Goal: Information Seeking & Learning: Find specific page/section

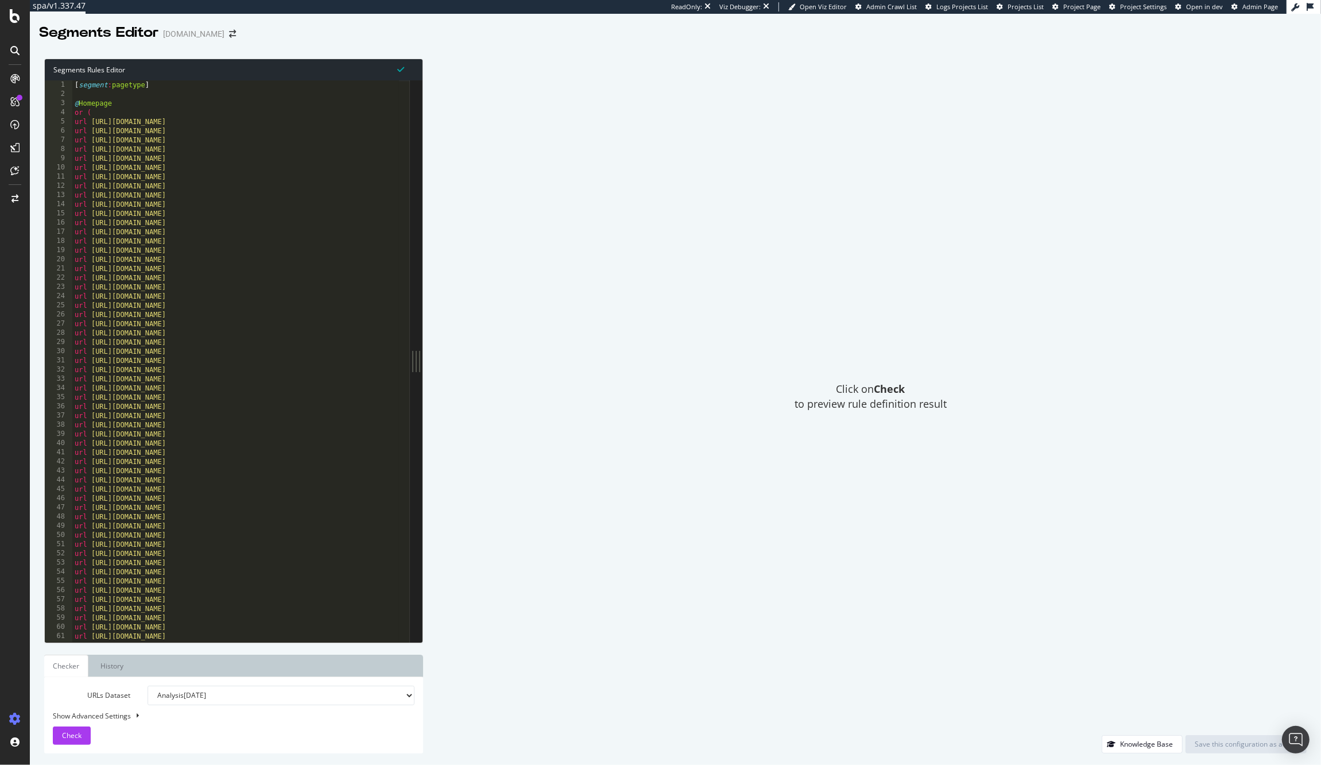
click at [841, 292] on div "Click on Check to preview rule definition result" at bounding box center [871, 397] width 872 height 676
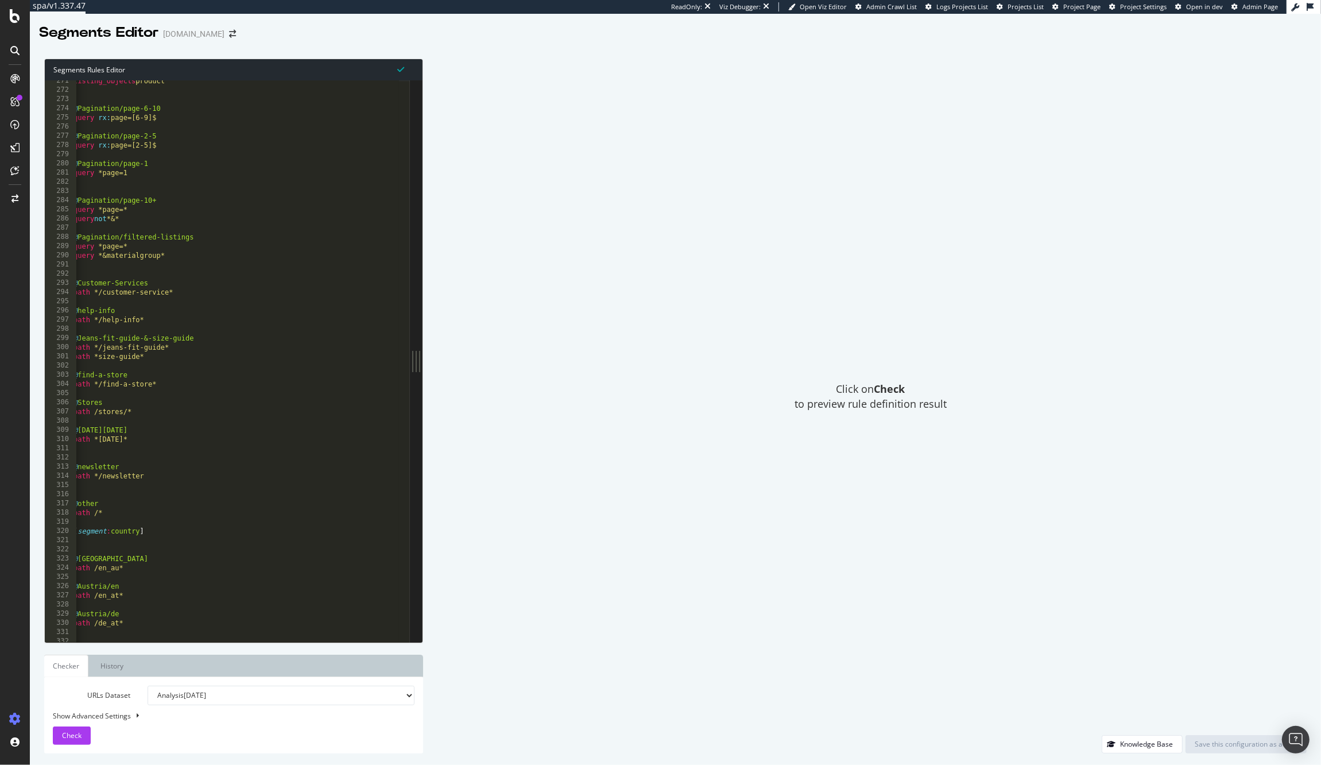
scroll to position [2837, 0]
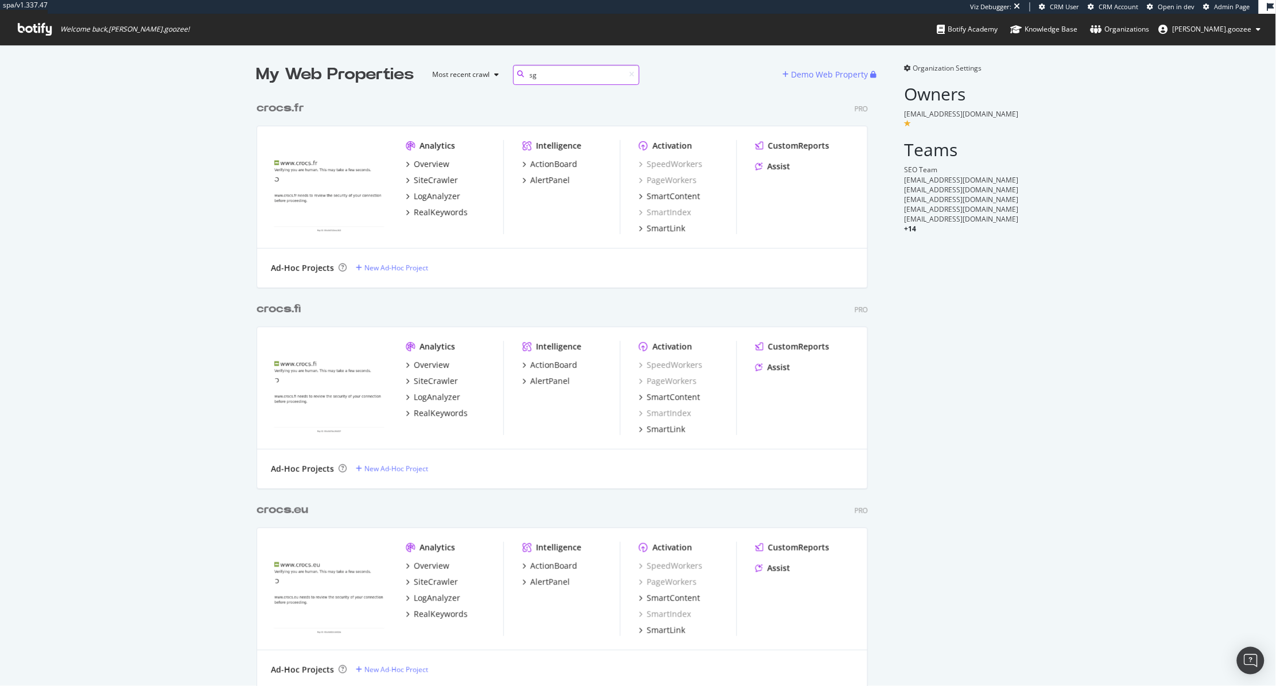
scroll to position [391, 610]
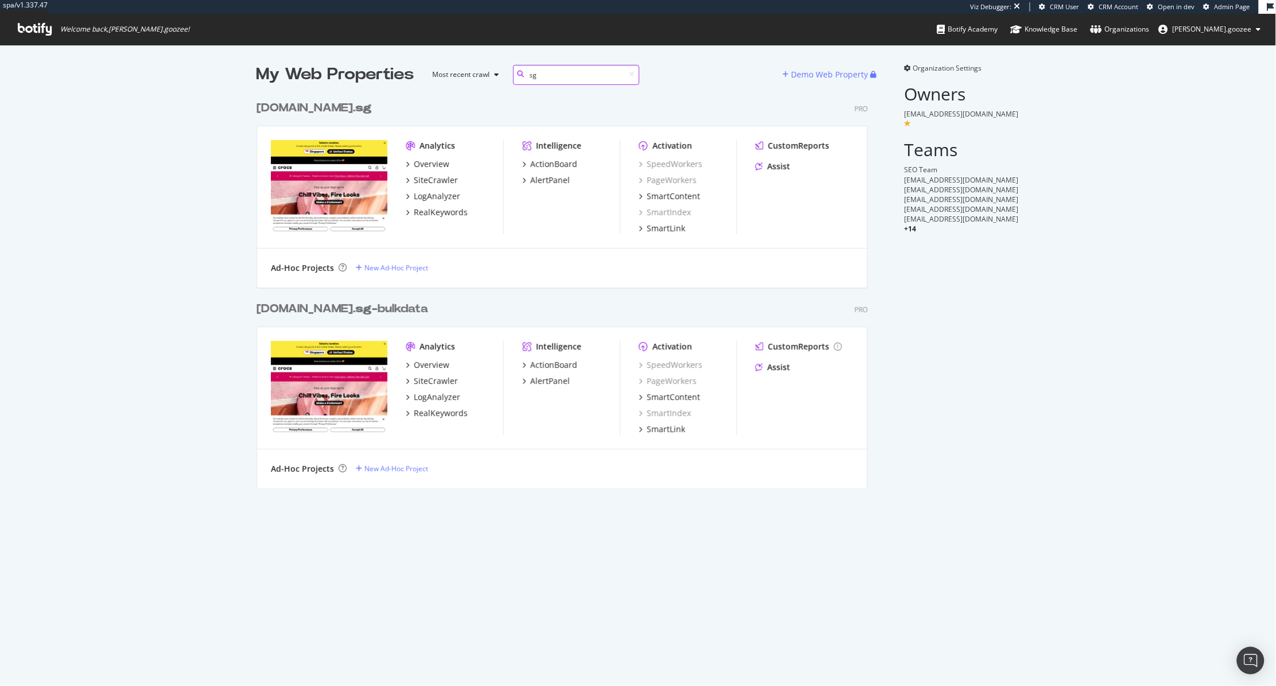
type input "sg"
click at [277, 110] on div "crocs.com. sg" at bounding box center [314, 108] width 115 height 17
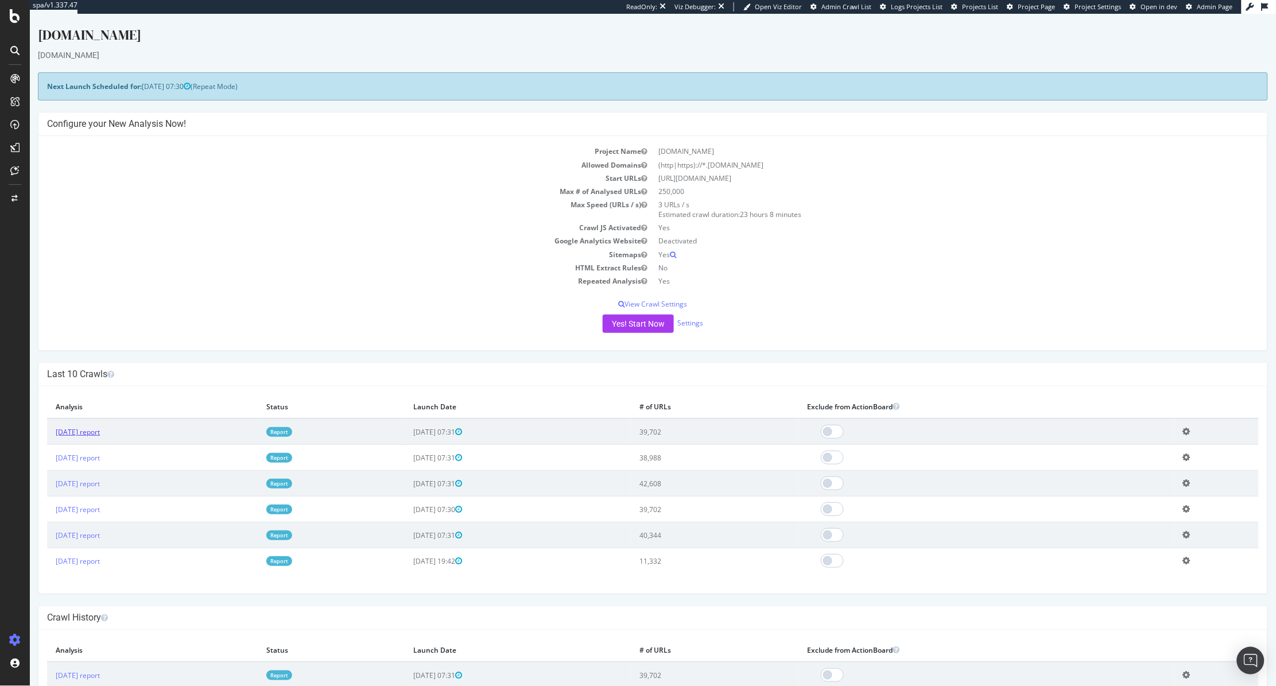
click at [99, 398] on link "2025 Sep. 27th report" at bounding box center [77, 432] width 44 height 10
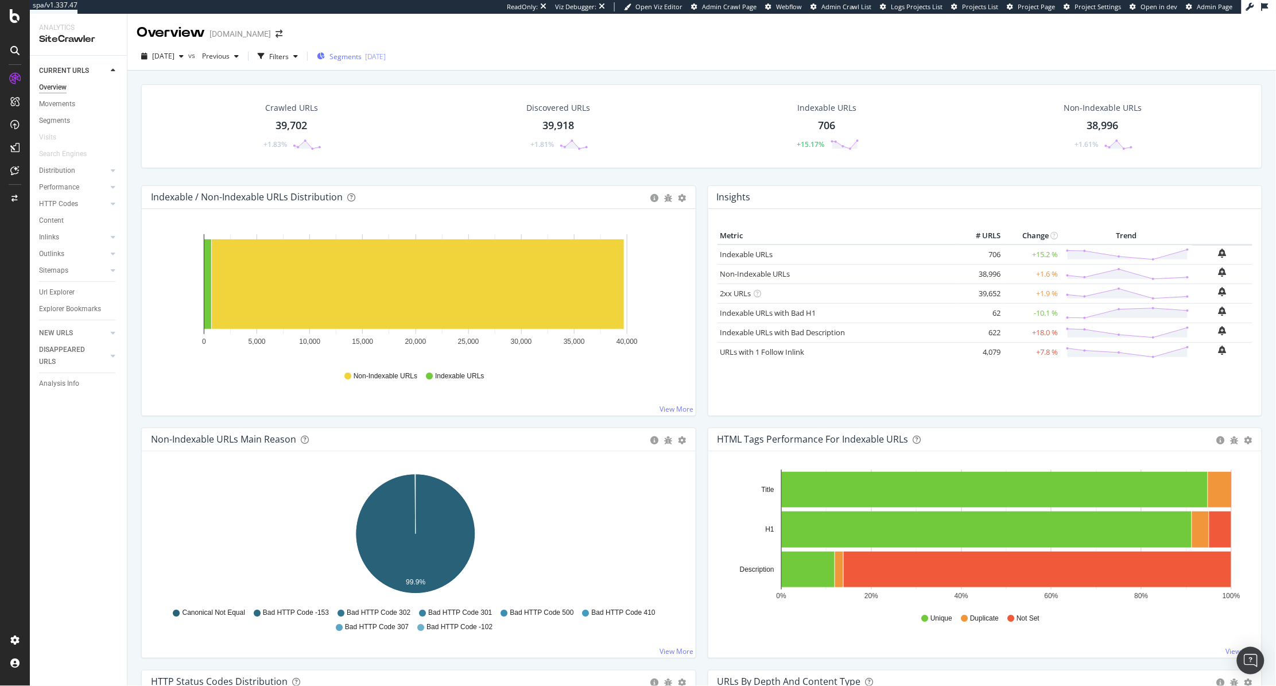
click at [309, 52] on span "Segments" at bounding box center [346, 57] width 32 height 10
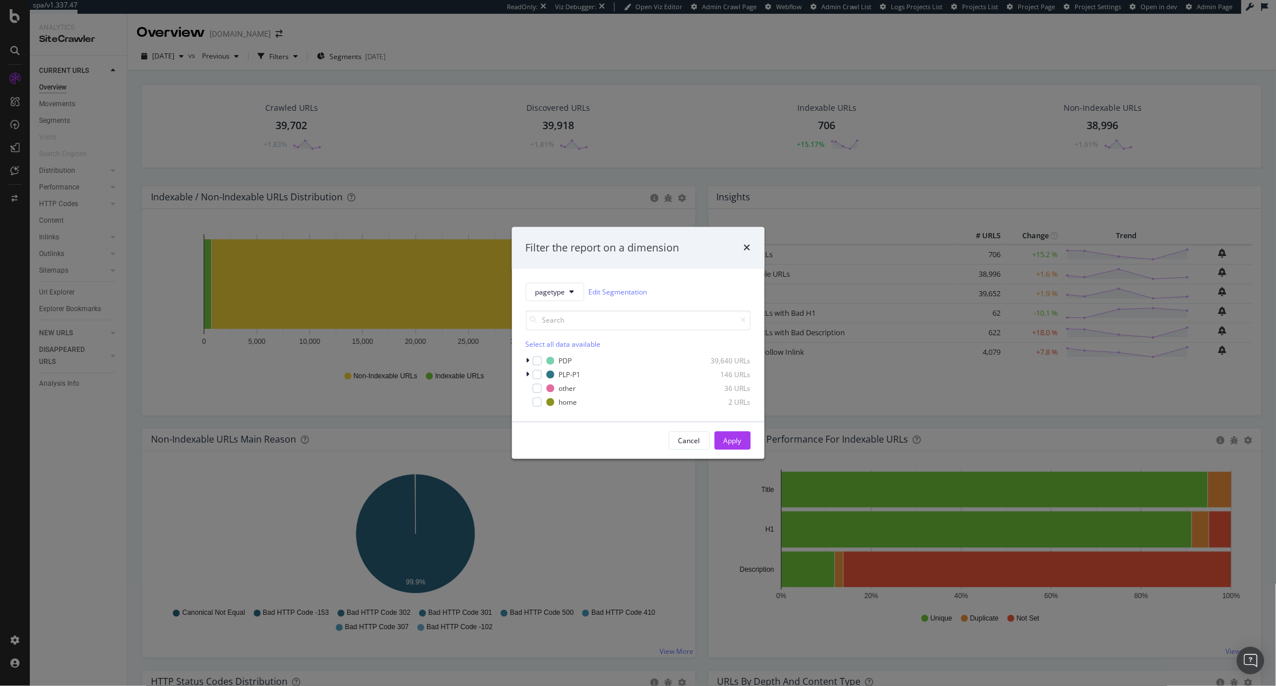
click at [309, 361] on div "pagetype Edit Segmentation Select all data available PDP 39,640 URLs PLP-P1 146…" at bounding box center [638, 345] width 253 height 153
click at [309, 363] on icon "modal" at bounding box center [527, 361] width 3 height 7
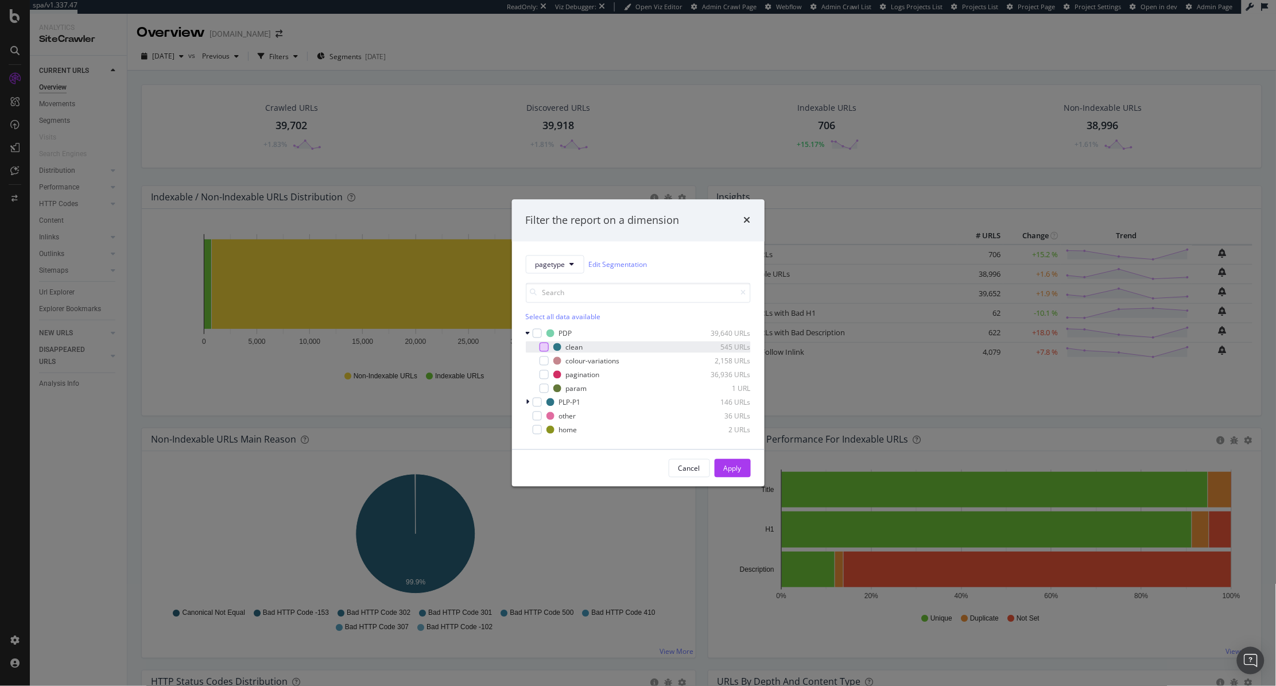
click at [309, 351] on div "modal" at bounding box center [544, 347] width 9 height 9
click at [309, 398] on div "Cancel Apply" at bounding box center [638, 468] width 253 height 37
click at [309, 398] on div "Apply" at bounding box center [733, 468] width 18 height 10
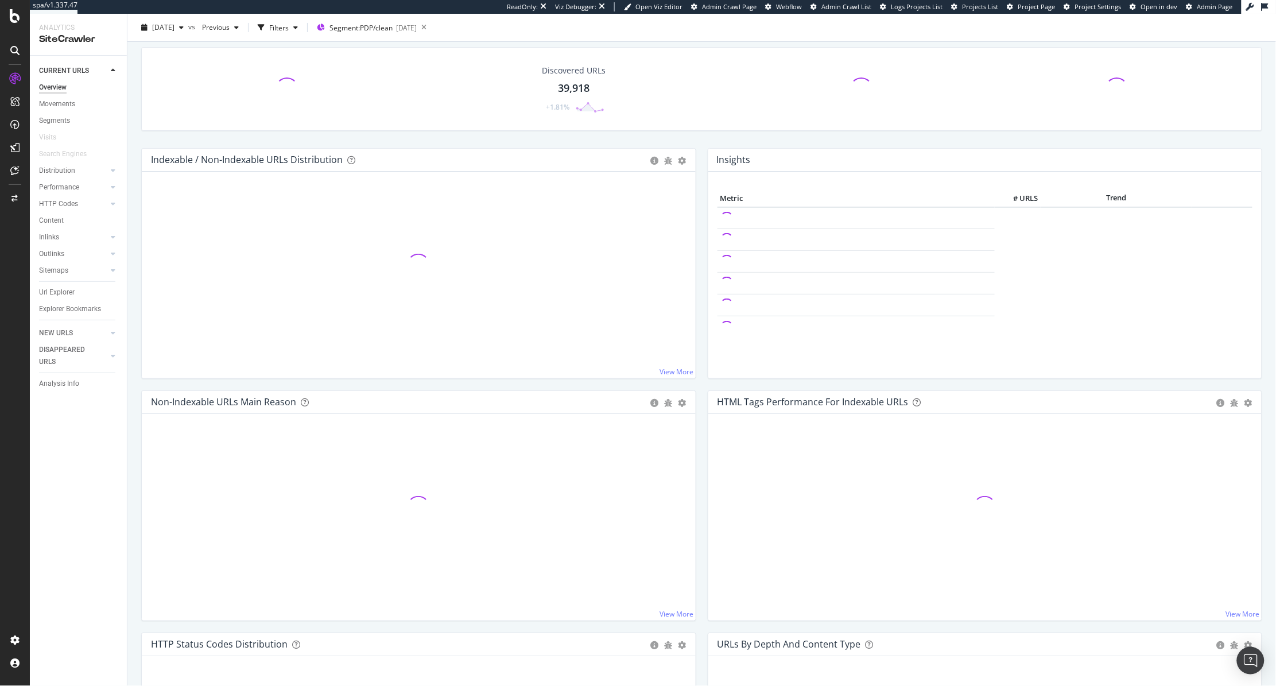
scroll to position [995, 0]
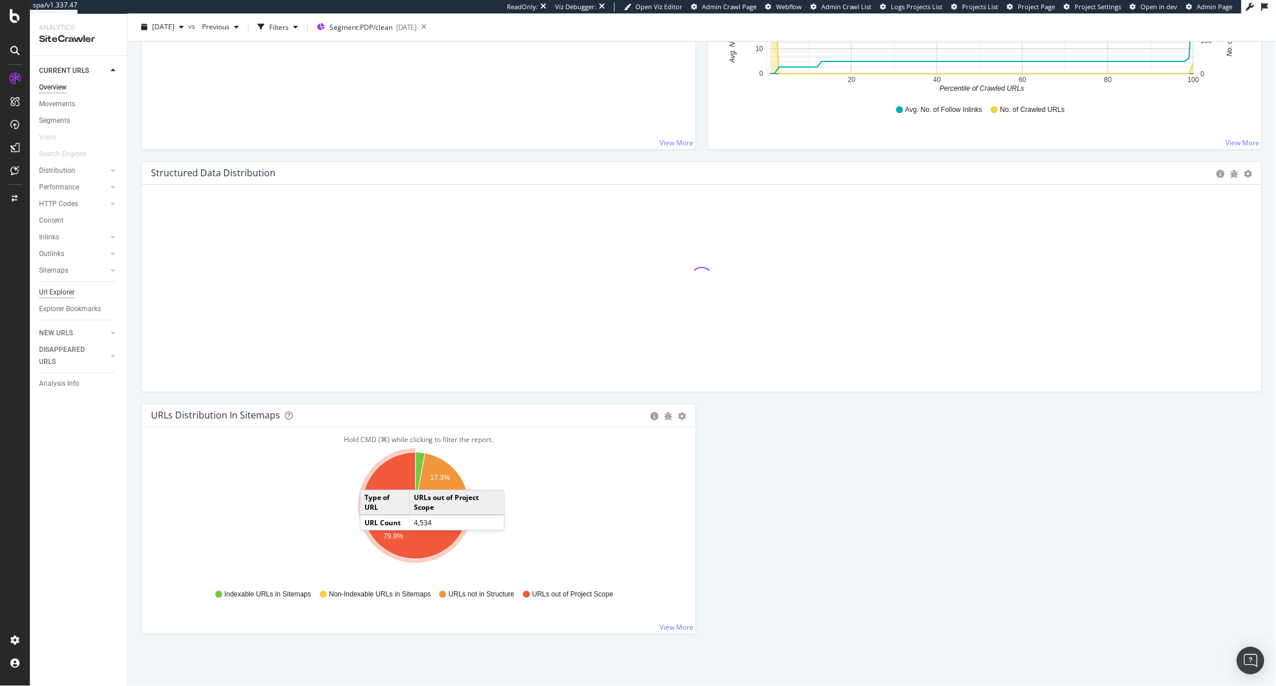
click at [52, 286] on div "Url Explorer" at bounding box center [57, 292] width 36 height 12
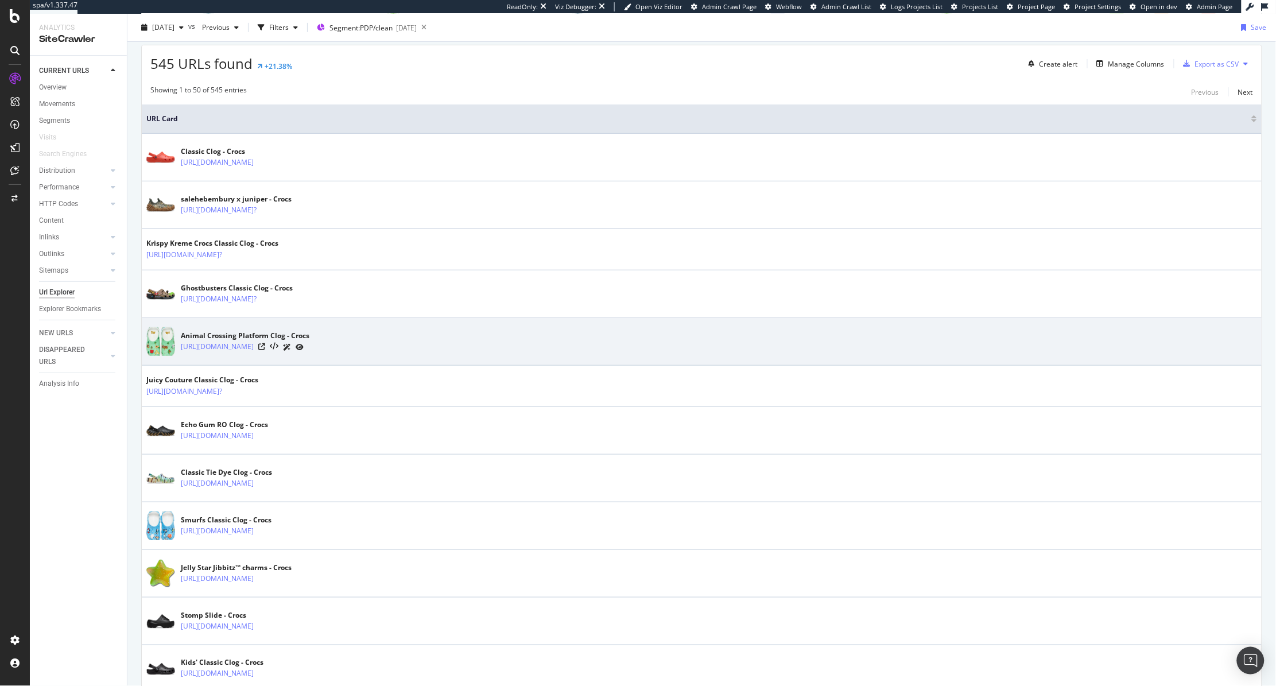
scroll to position [206, 0]
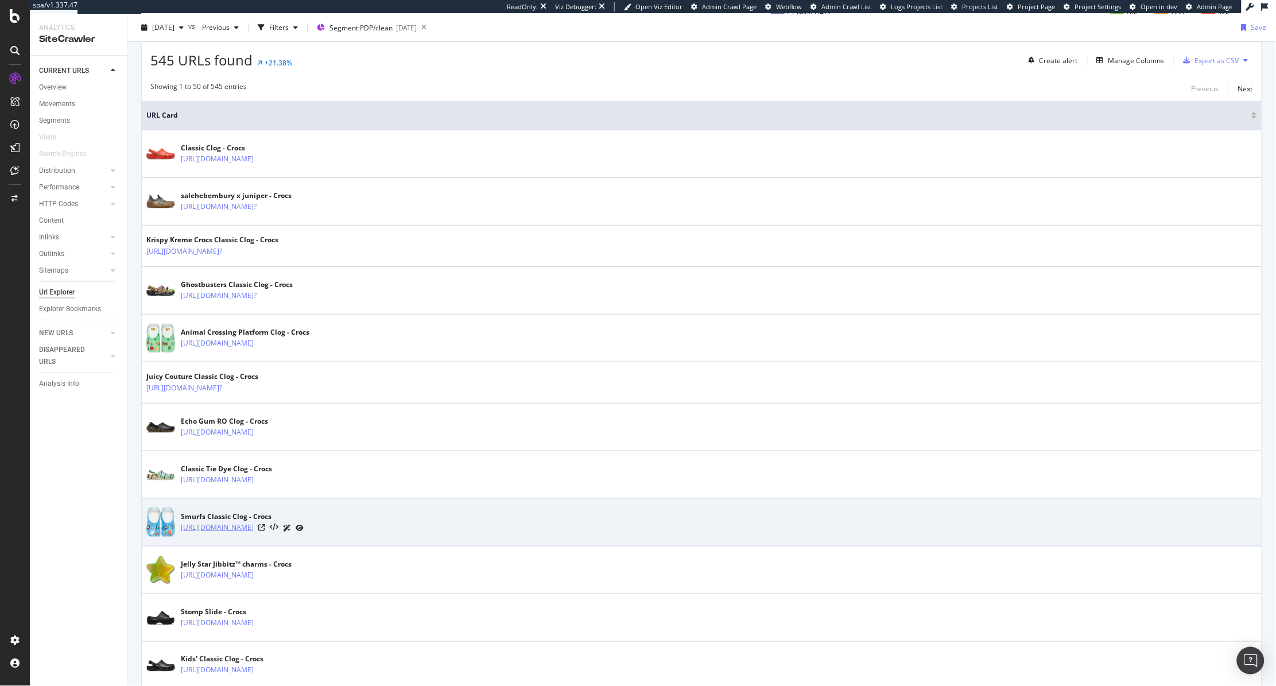
drag, startPoint x: 376, startPoint y: 529, endPoint x: 180, endPoint y: 529, distance: 195.8
click at [181, 398] on div "https://www.crocs.com.sg/p/smurfs-classic-clog/210820.html" at bounding box center [242, 528] width 123 height 12
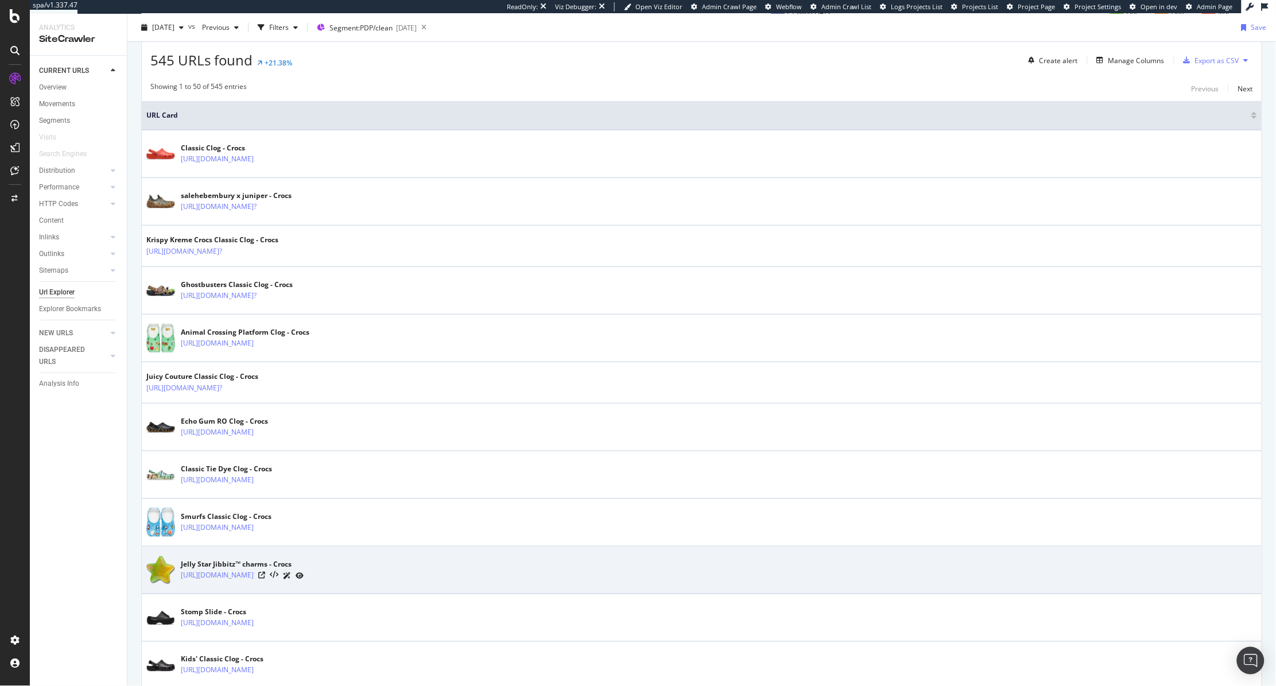
copy link "https://www.crocs.com.sg/p/smurfs-classic-clog/210820.html"
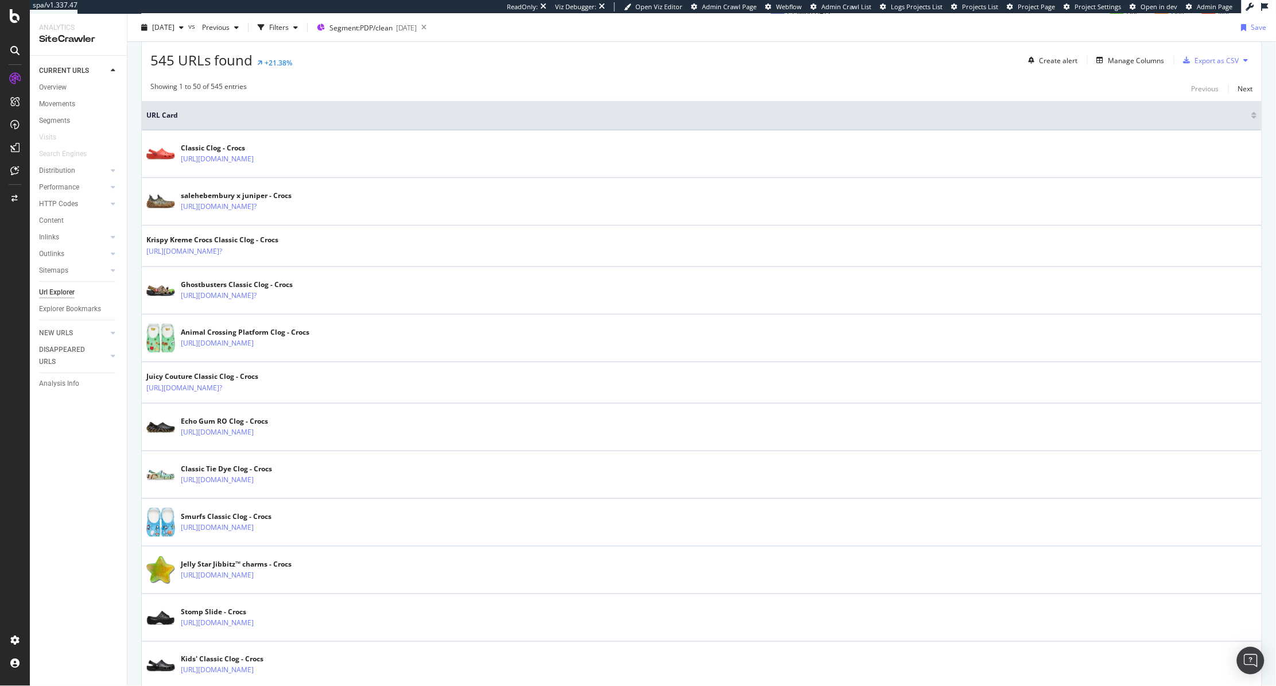
scroll to position [0, 0]
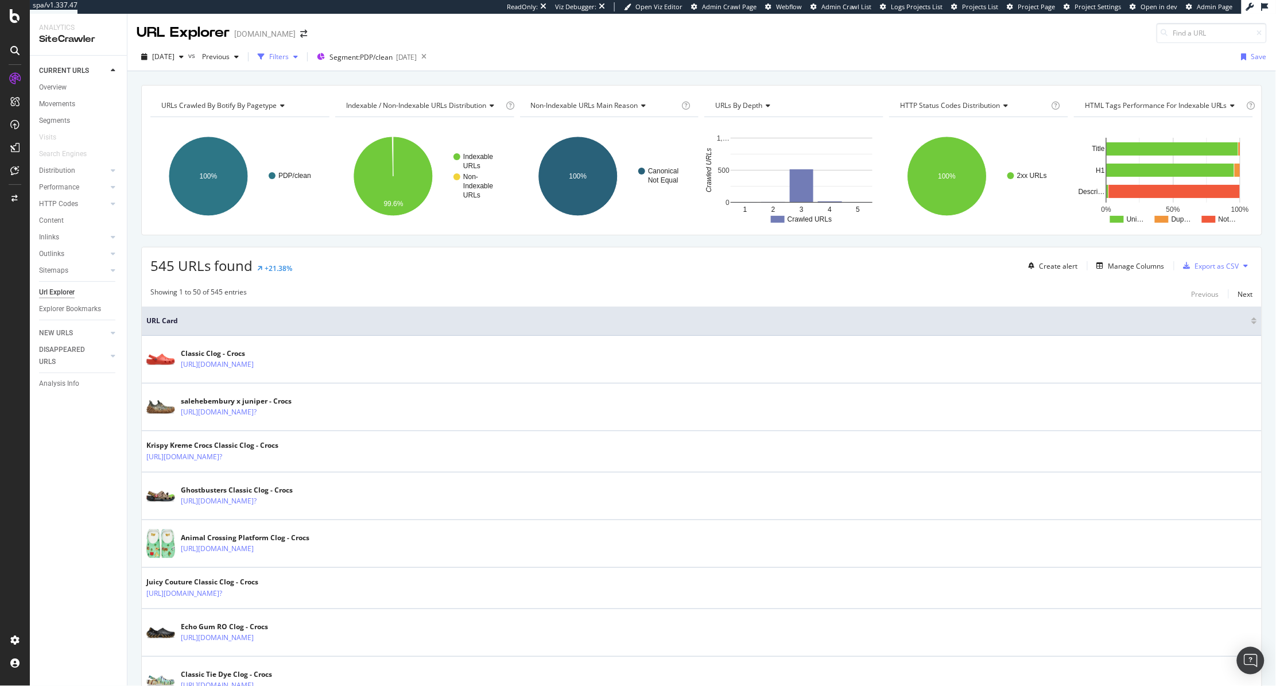
click at [303, 59] on div "button" at bounding box center [296, 56] width 14 height 7
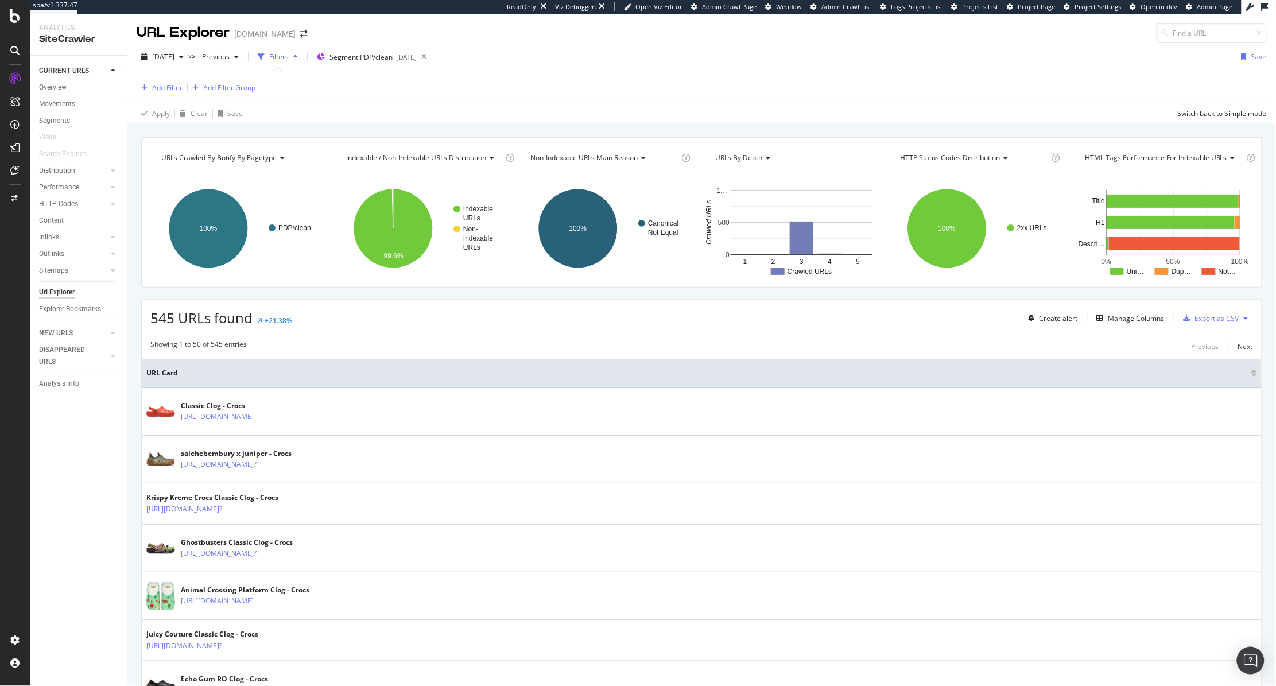
click at [156, 88] on div "Add Filter" at bounding box center [167, 88] width 30 height 10
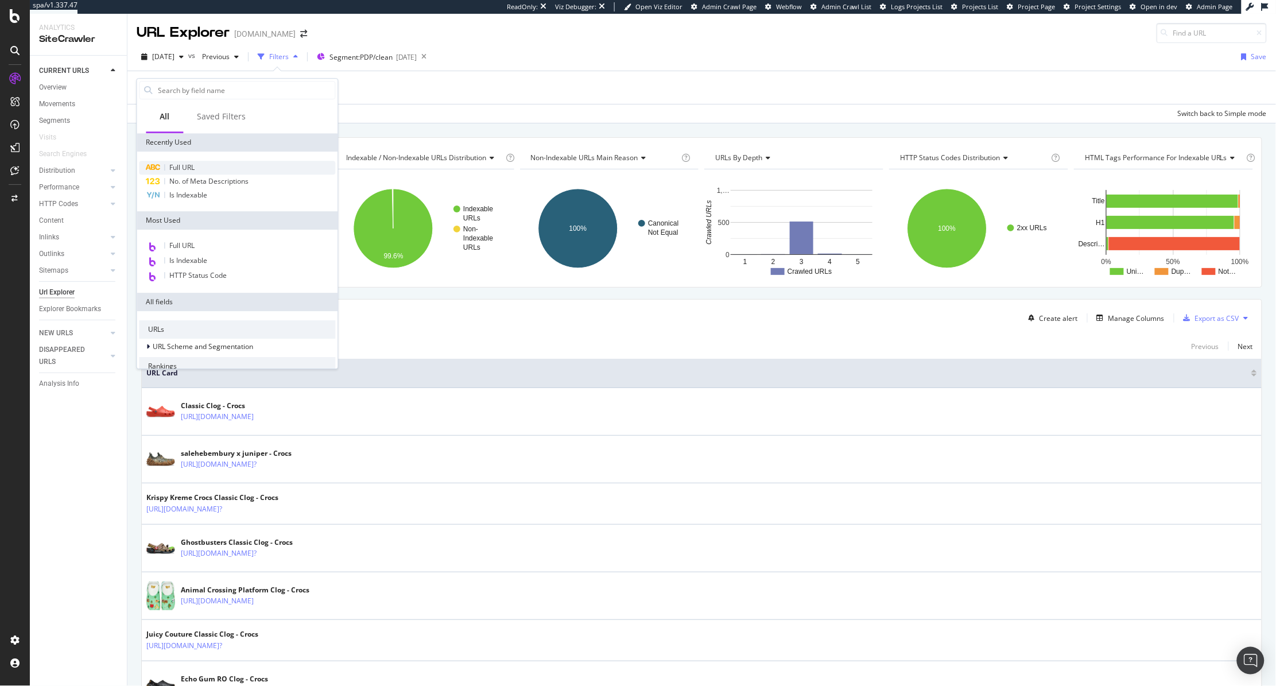
click at [185, 166] on span "Full URL" at bounding box center [182, 167] width 25 height 10
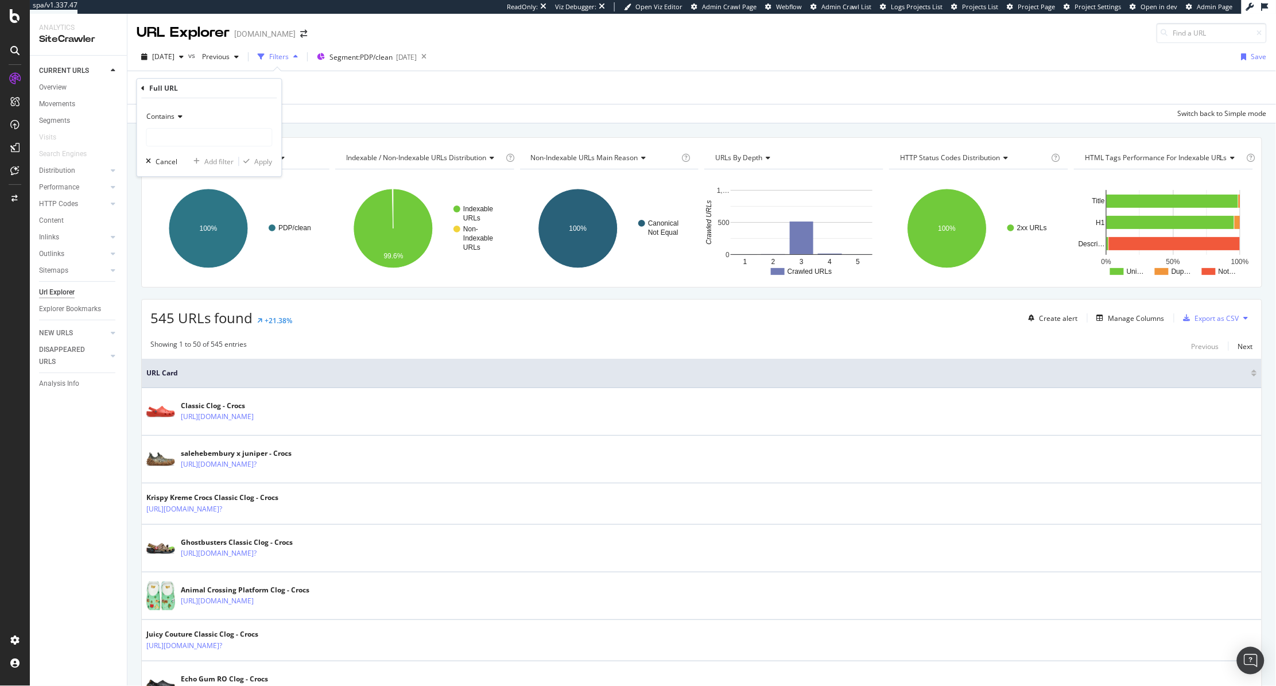
click at [171, 110] on div "Contains" at bounding box center [209, 116] width 126 height 18
click at [168, 140] on span "Equal to" at bounding box center [165, 140] width 26 height 10
click at [173, 141] on input "text" at bounding box center [209, 137] width 125 height 18
paste input "https://www.crocs.com.sg/p/smurfs-classic-clog/210820.html"
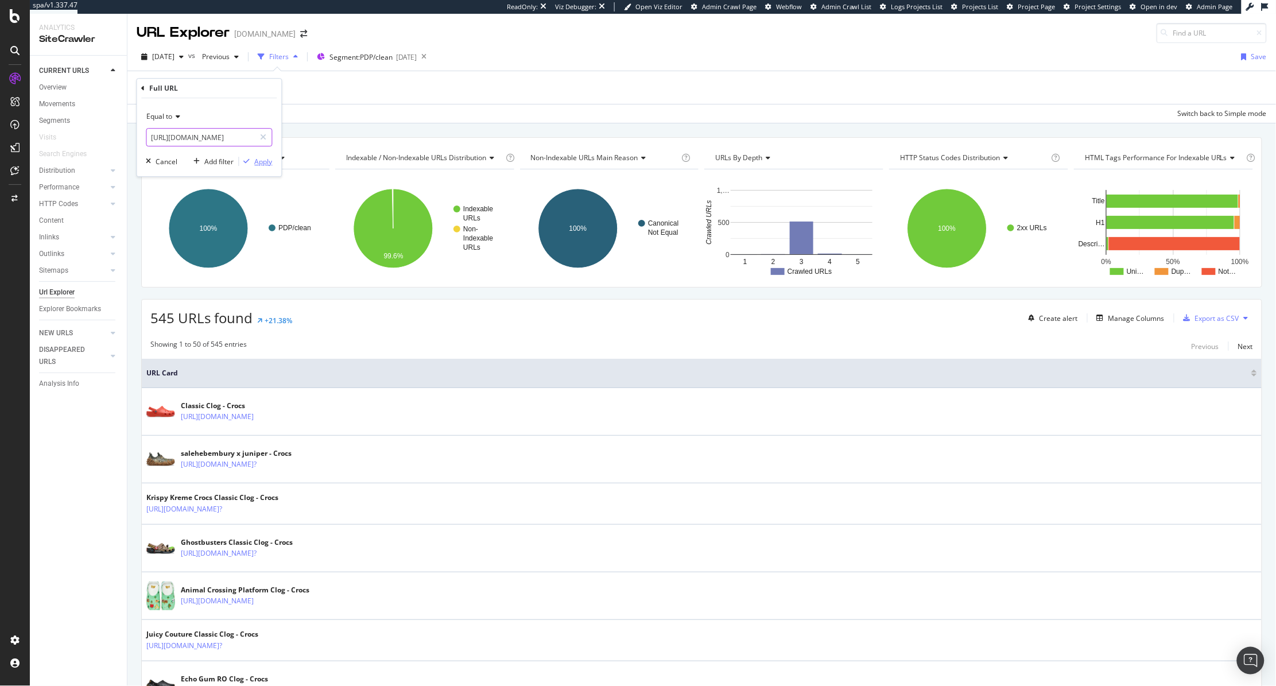
type input "https://www.crocs.com.sg/p/smurfs-classic-clog/210820.html"
click at [263, 162] on div "Apply" at bounding box center [264, 162] width 18 height 10
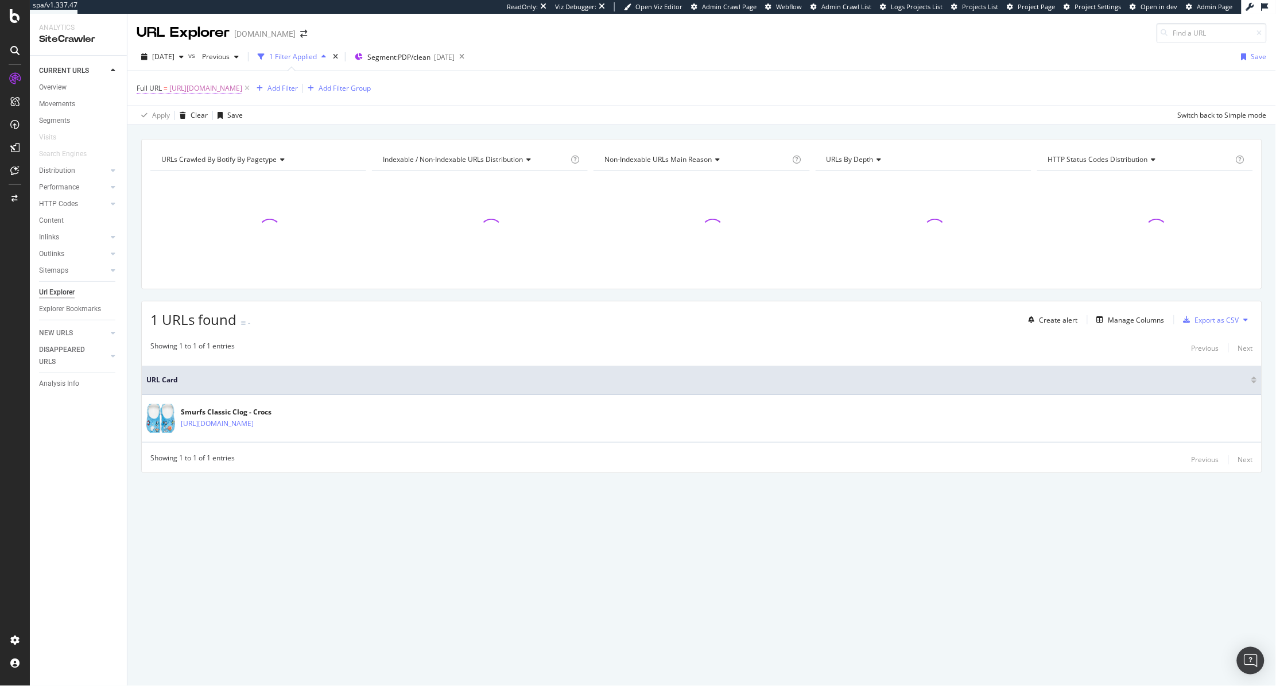
click at [242, 88] on span "https://www.crocs.com.sg/p/smurfs-classic-clog/210820.html" at bounding box center [205, 88] width 73 height 16
click at [158, 113] on span "Equal to" at bounding box center [160, 115] width 26 height 10
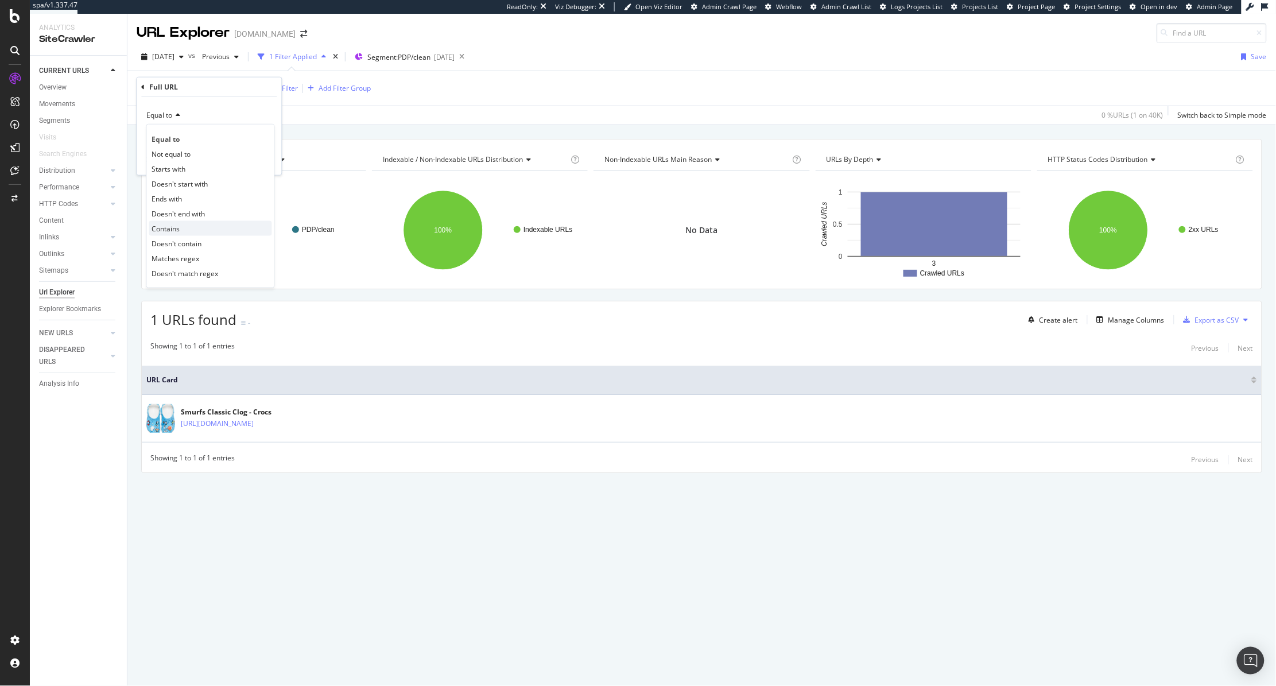
click at [198, 226] on div "Contains" at bounding box center [210, 228] width 123 height 15
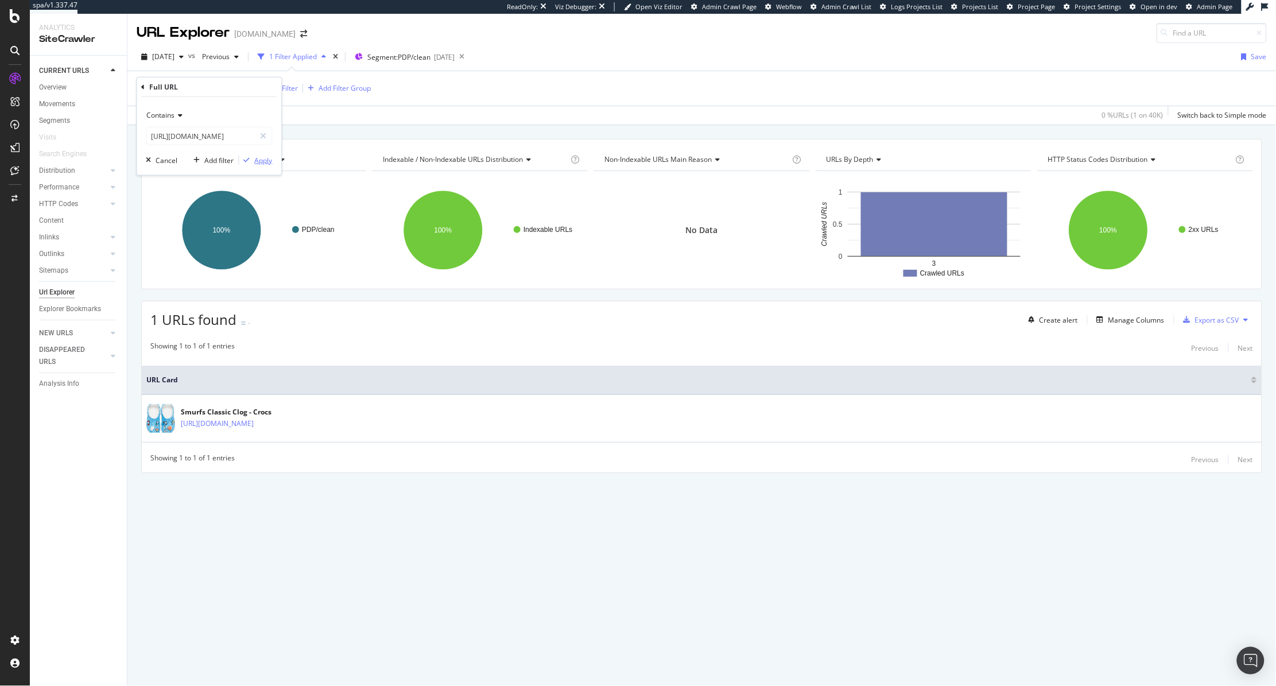
click at [264, 157] on div "Apply" at bounding box center [264, 160] width 18 height 10
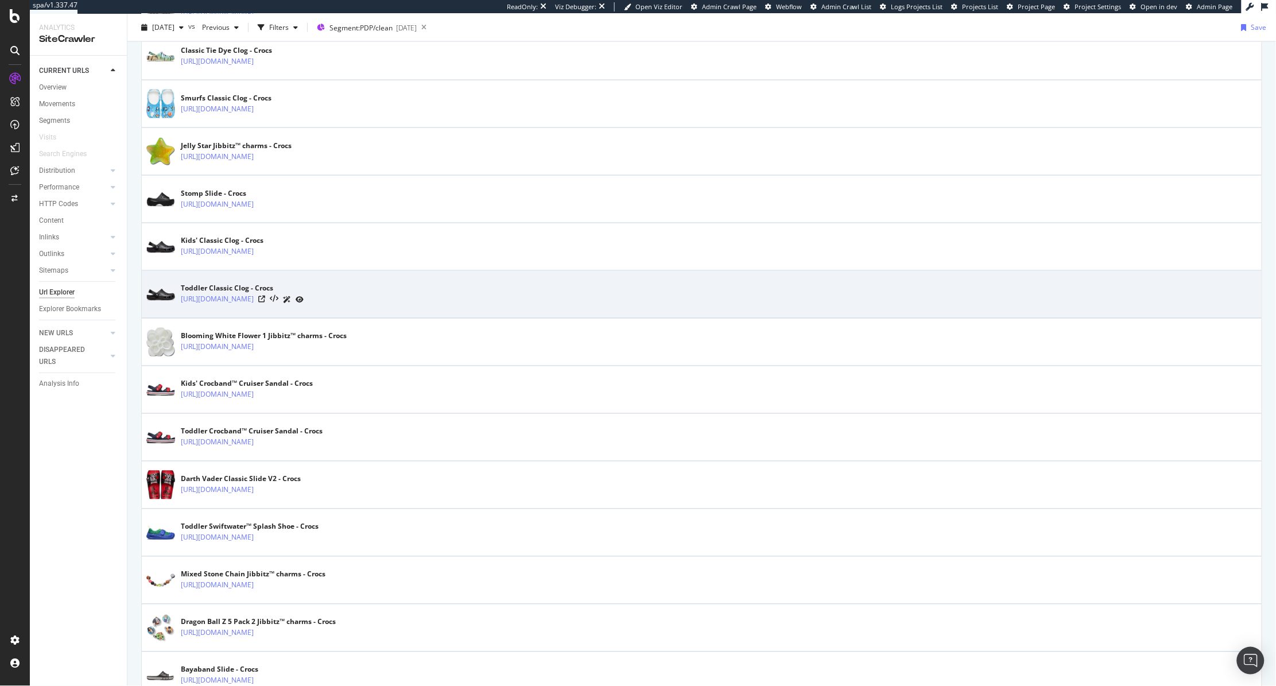
scroll to position [624, 0]
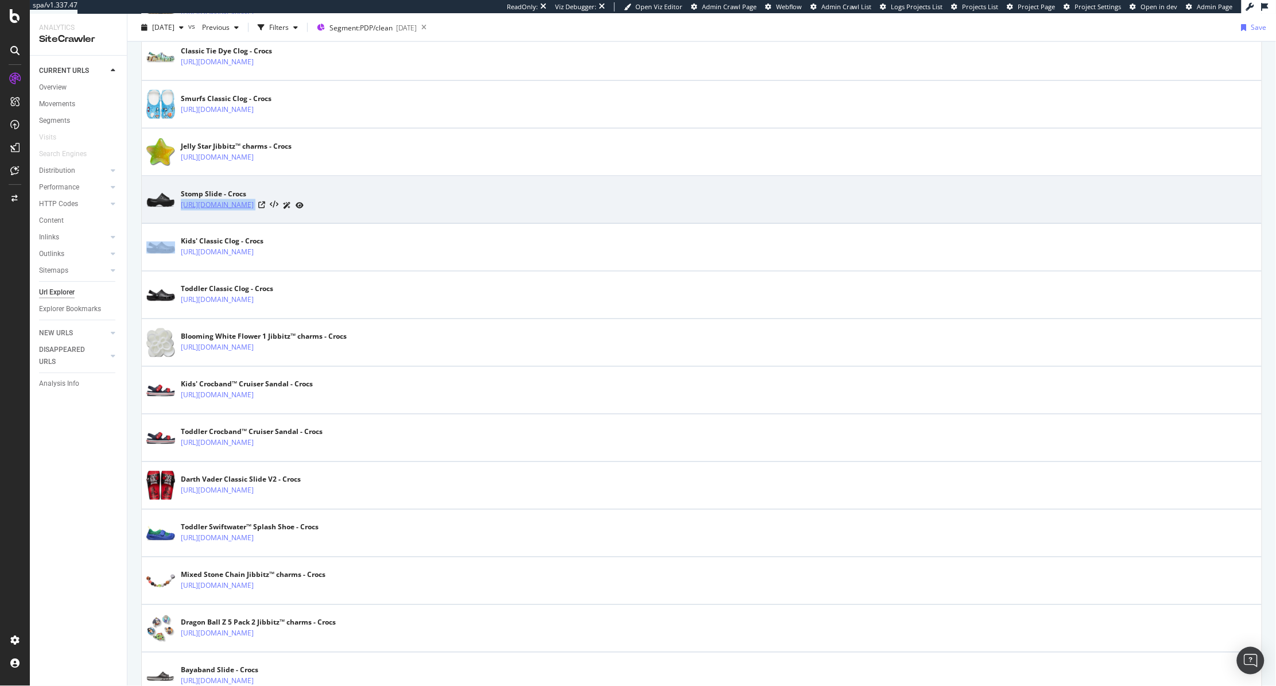
drag, startPoint x: 355, startPoint y: 211, endPoint x: 180, endPoint y: 206, distance: 175.2
click at [181, 206] on div "https://www.crocs.com.sg/p/stomp-slide/209346.html" at bounding box center [242, 205] width 123 height 12
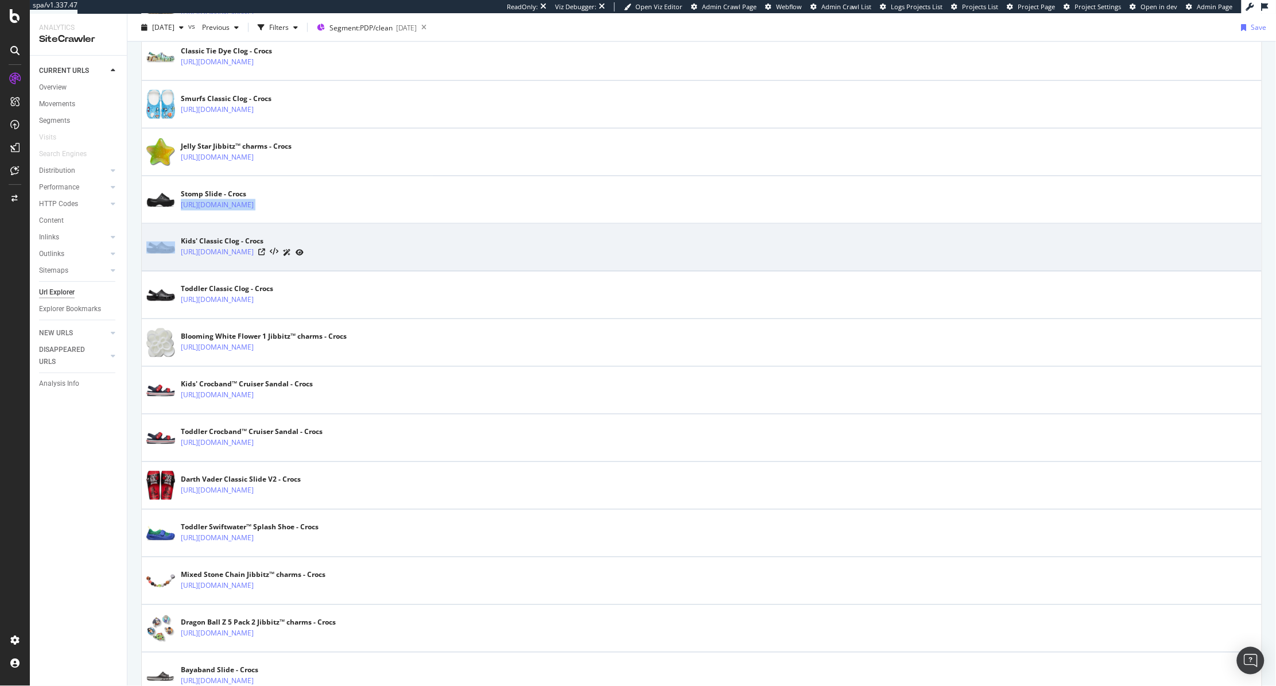
copy tbody "https://www.crocs.com.sg/p/stomp-slide/209346.html"
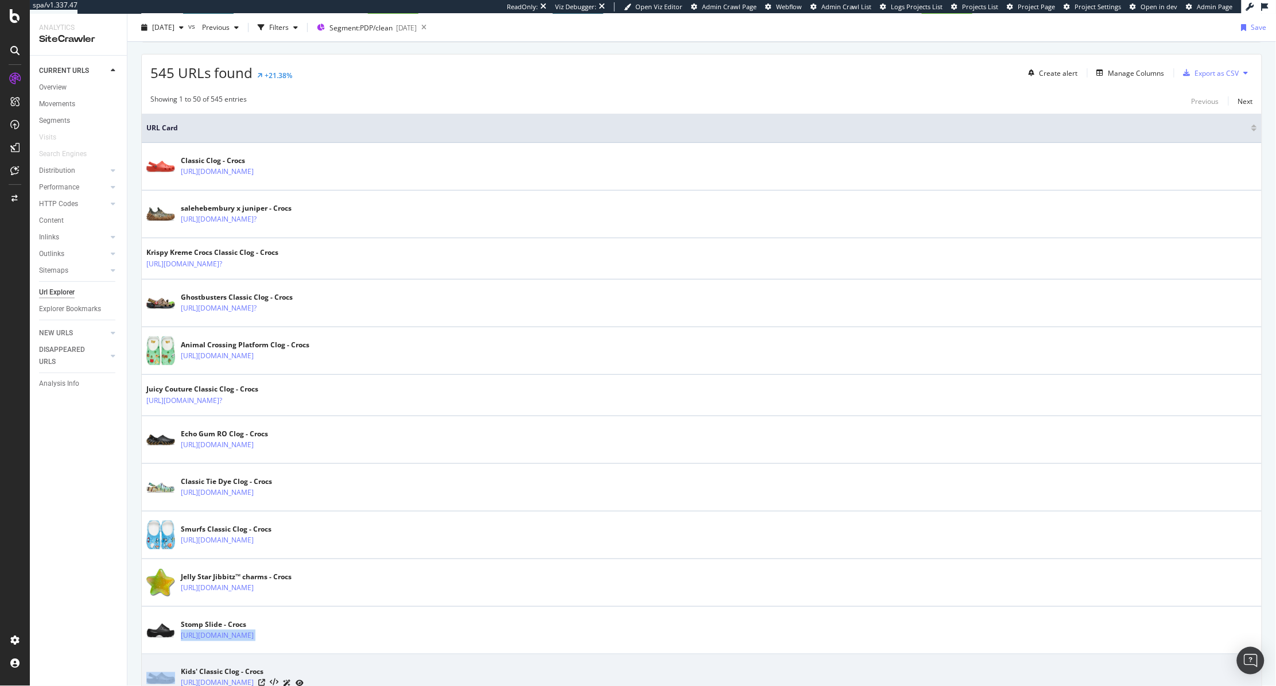
scroll to position [0, 0]
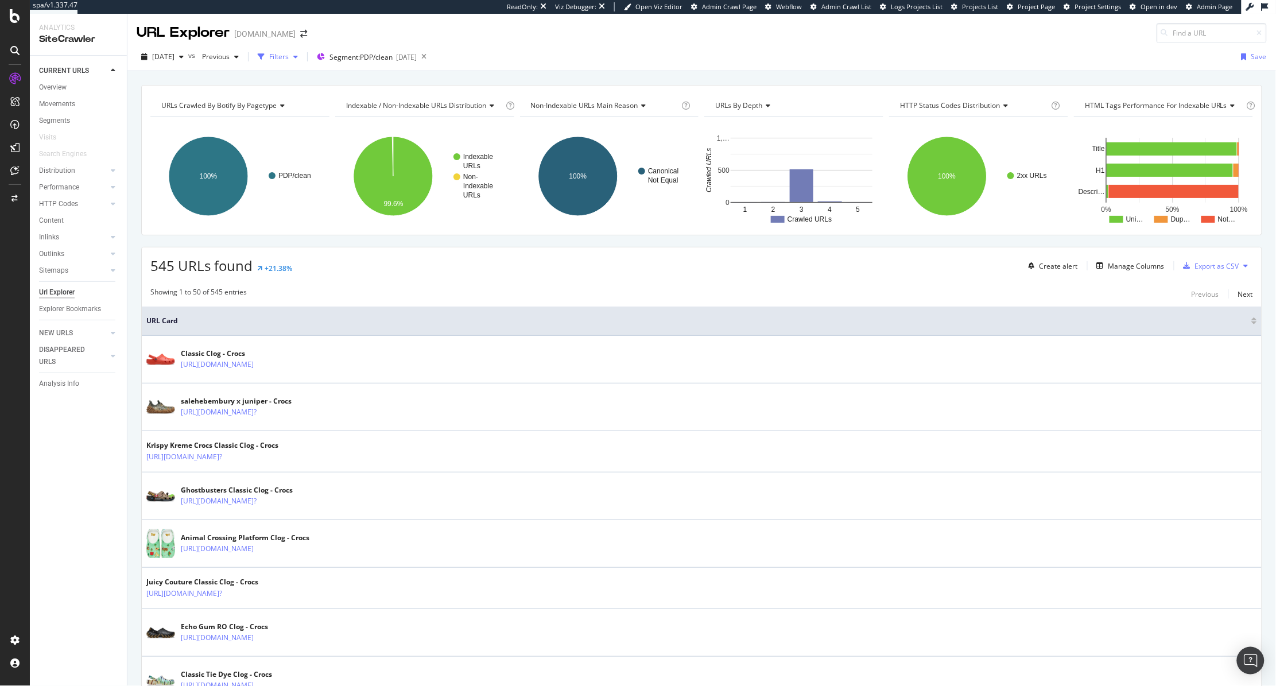
click at [289, 58] on div "Filters" at bounding box center [279, 57] width 20 height 10
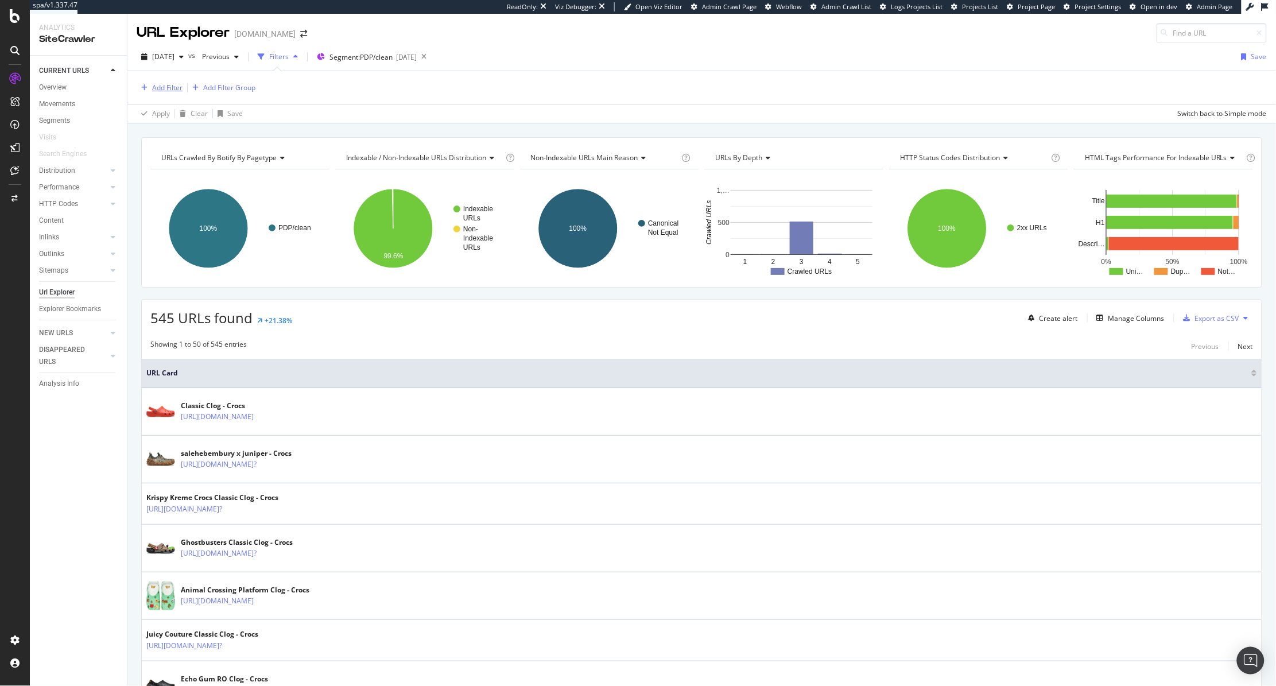
click at [152, 92] on div "Add Filter" at bounding box center [167, 88] width 30 height 10
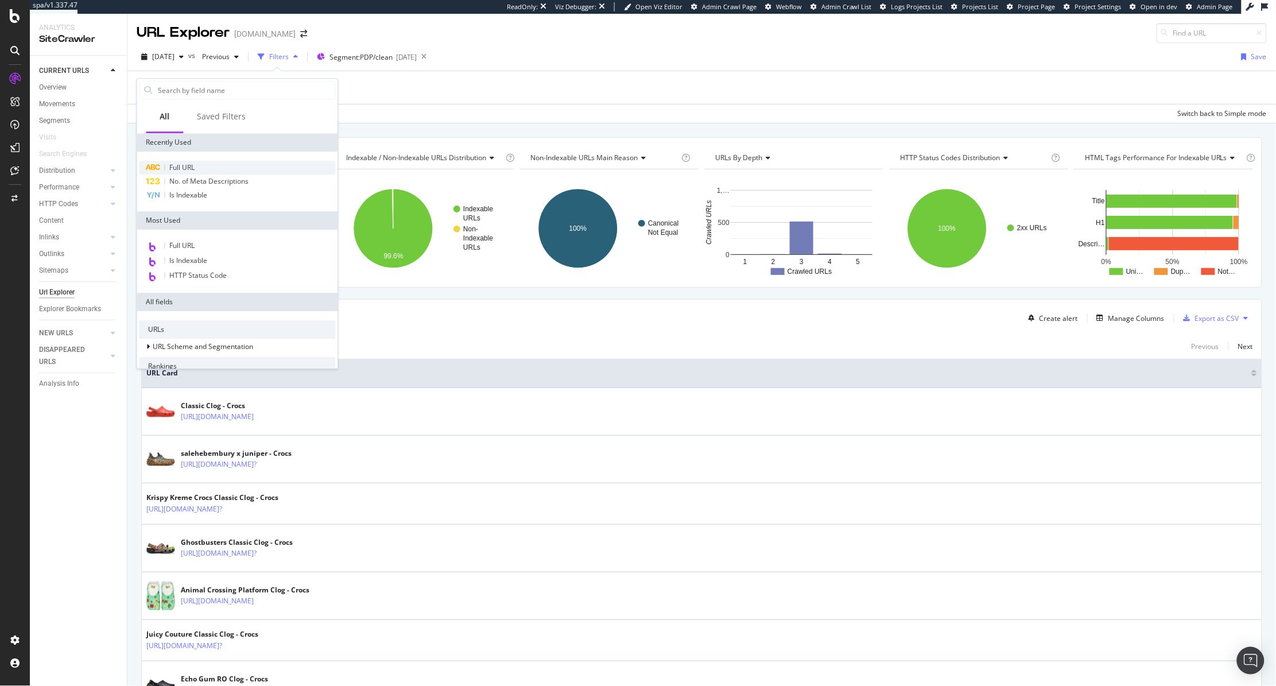
click at [188, 164] on span "Full URL" at bounding box center [182, 167] width 25 height 10
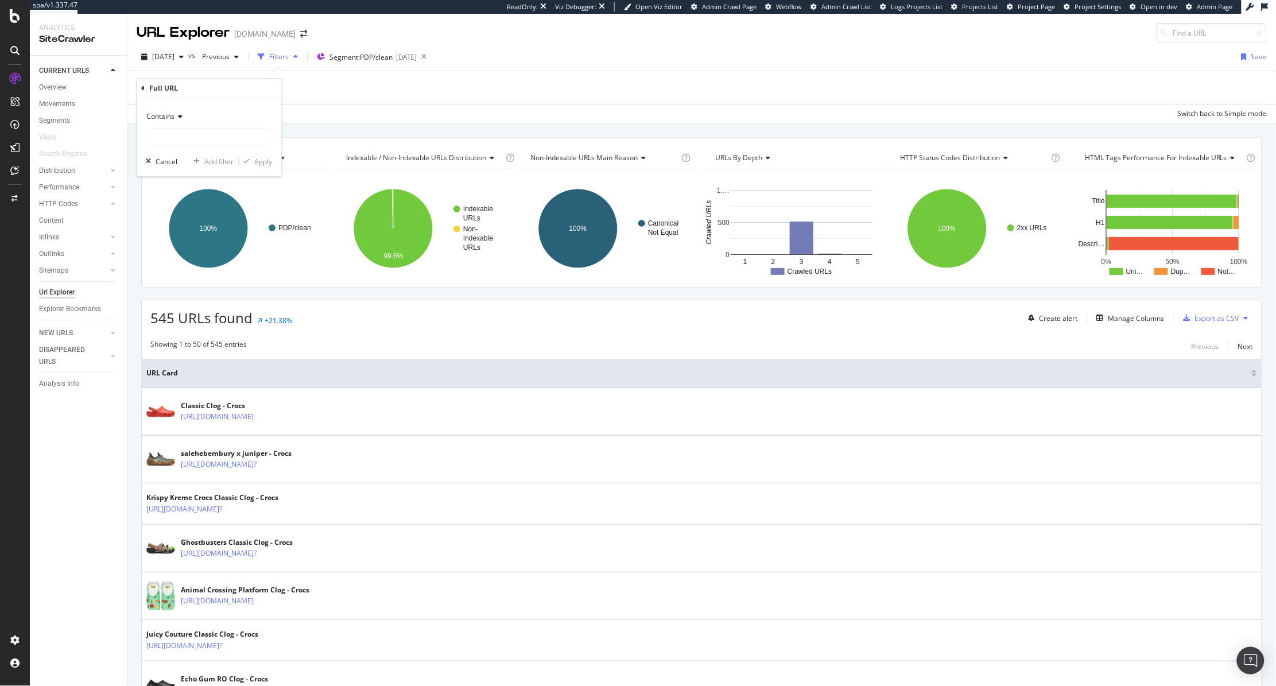
click at [160, 120] on span "Contains" at bounding box center [161, 116] width 28 height 10
click at [165, 146] on div "Equal to" at bounding box center [210, 140] width 123 height 15
click at [165, 146] on input "text" at bounding box center [209, 137] width 125 height 18
paste input "https://www.crocs.com.sg/p/stomp-slide/209346.html"
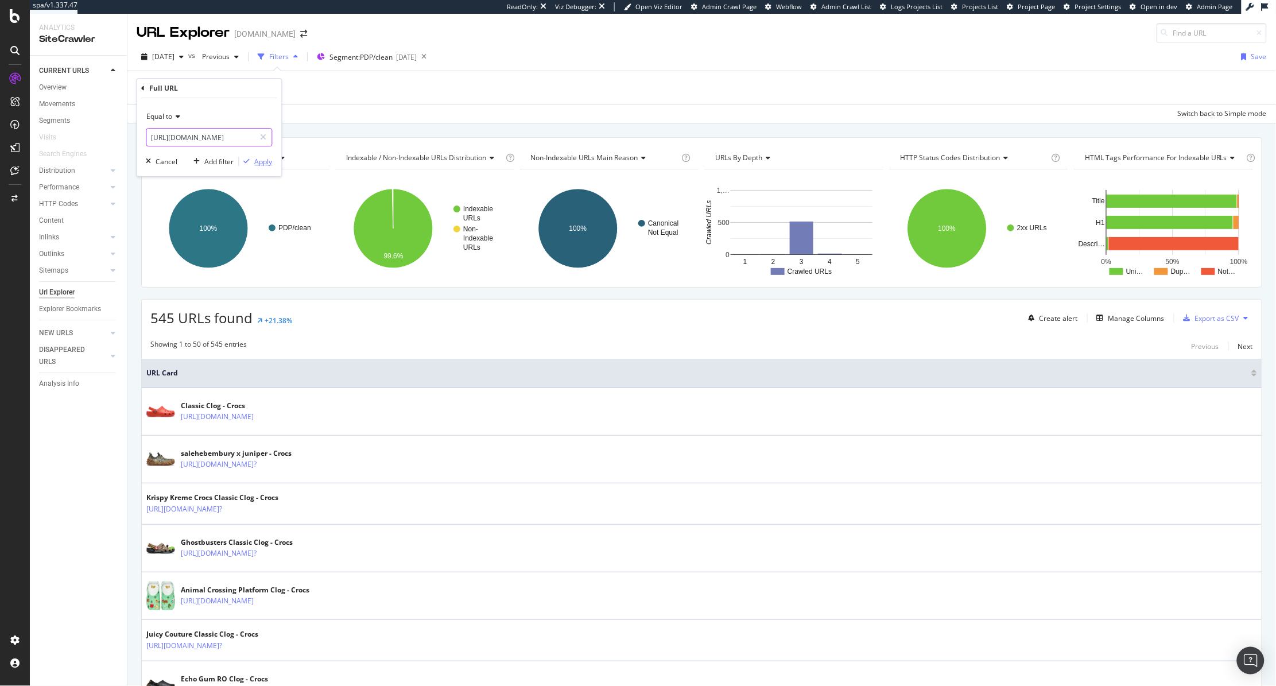
type input "https://www.crocs.com.sg/p/stomp-slide/209346.html"
click at [265, 165] on div "Apply" at bounding box center [264, 162] width 18 height 10
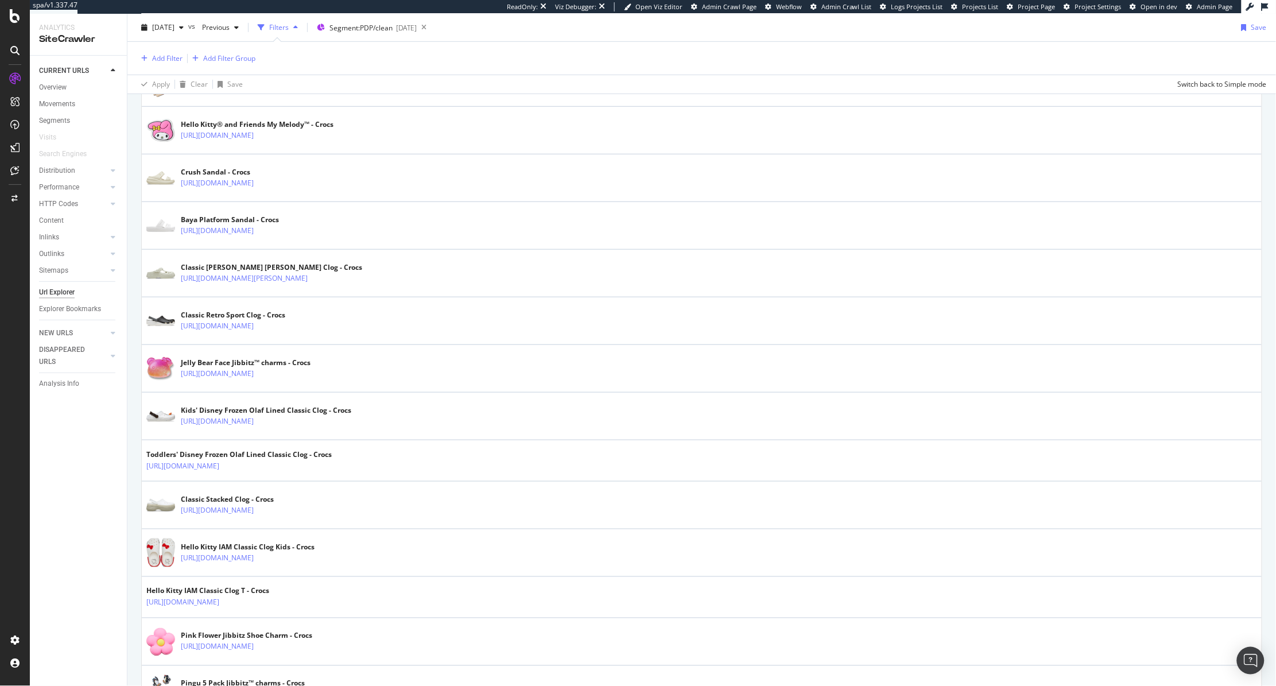
scroll to position [2134, 0]
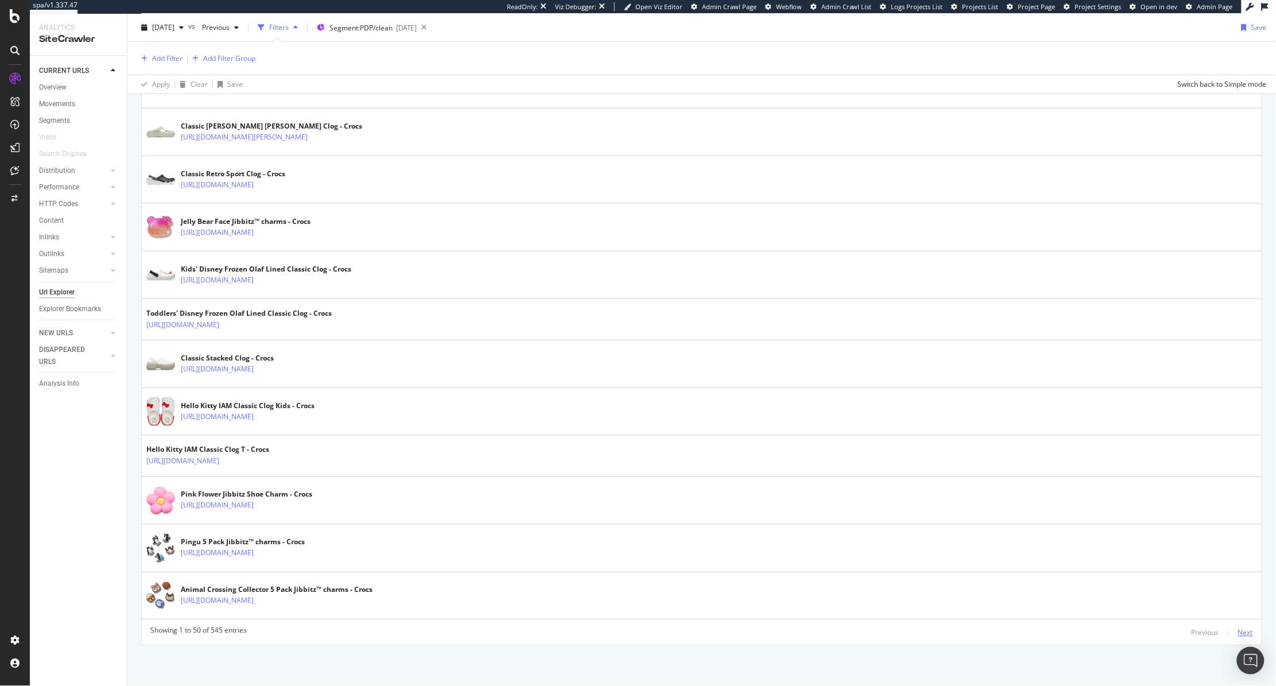
click at [309, 398] on div "Next" at bounding box center [1245, 633] width 15 height 10
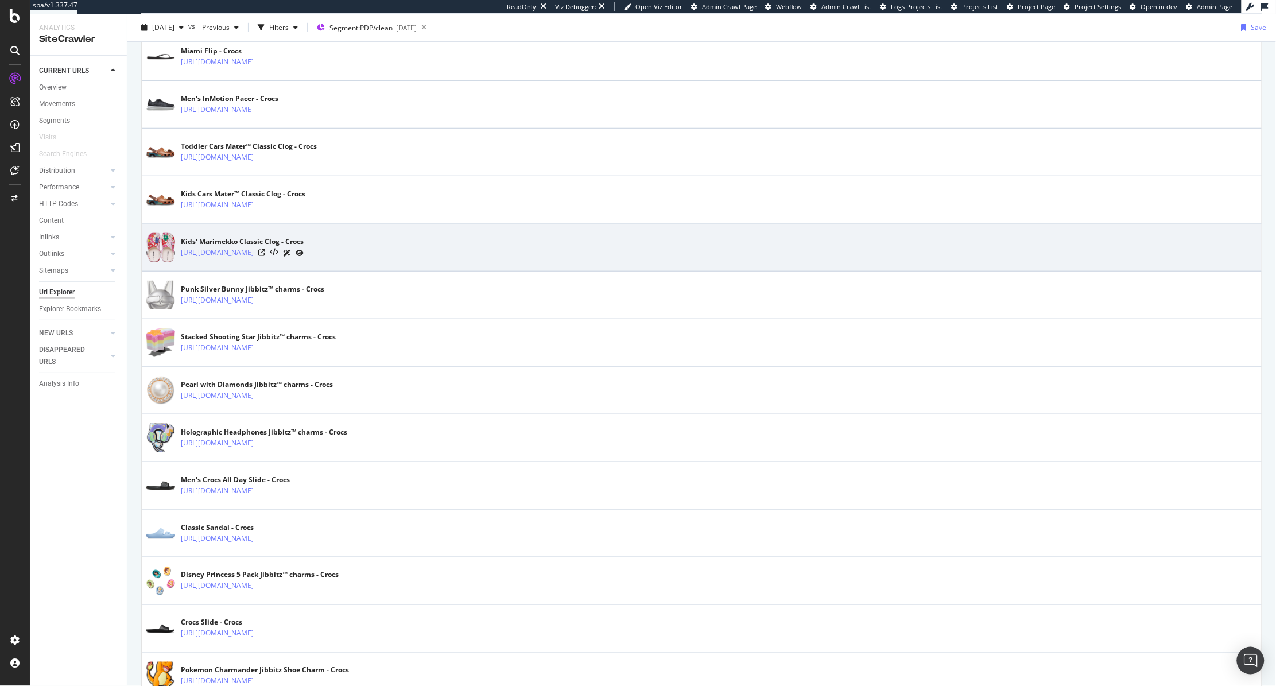
scroll to position [312, 0]
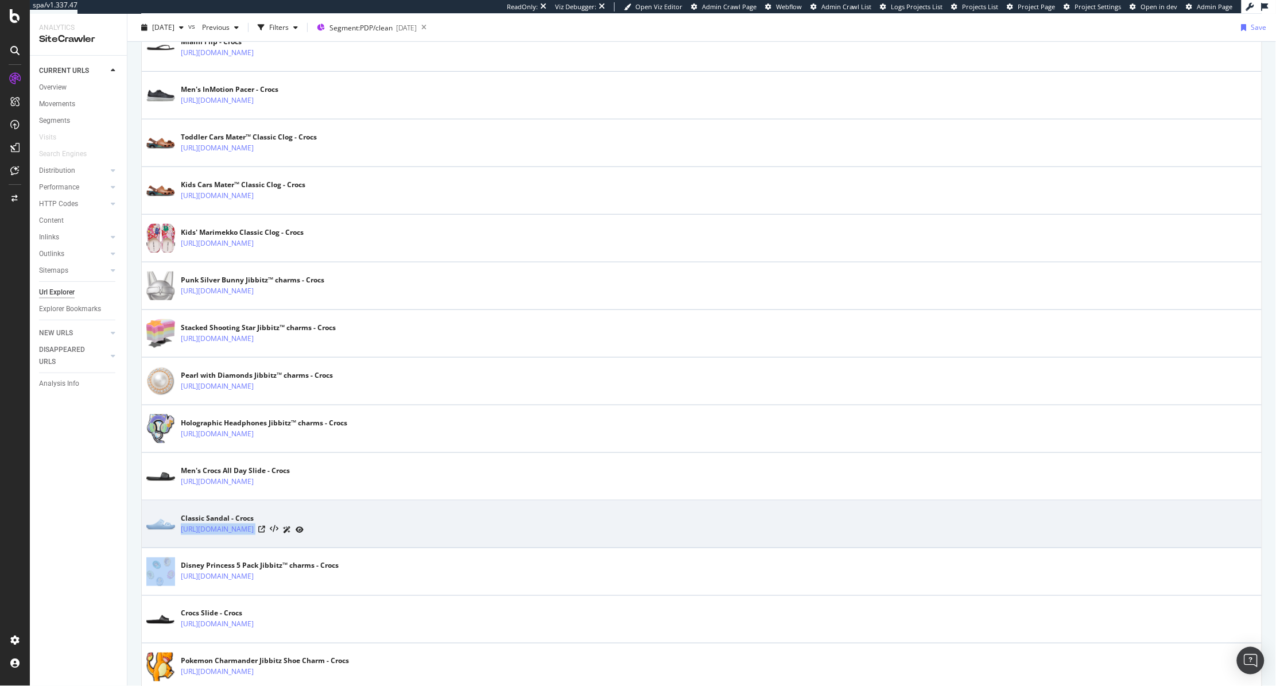
drag, startPoint x: 362, startPoint y: 532, endPoint x: 179, endPoint y: 529, distance: 183.7
click at [179, 398] on div "Classic Sandal - Crocs https://www.crocs.com.sg/p/classic-sandal/209403.html" at bounding box center [701, 524] width 1111 height 29
copy tbody "https://www.crocs.com.sg/p/classic-sandal/209403.html"
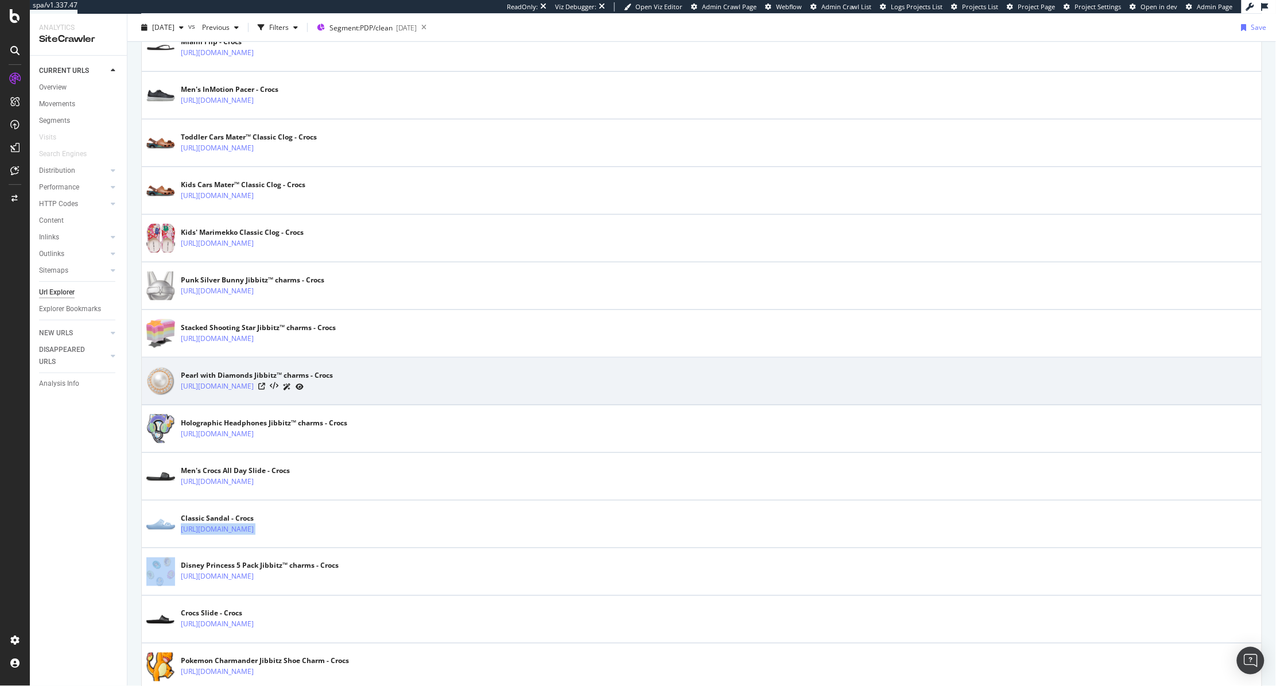
scroll to position [0, 0]
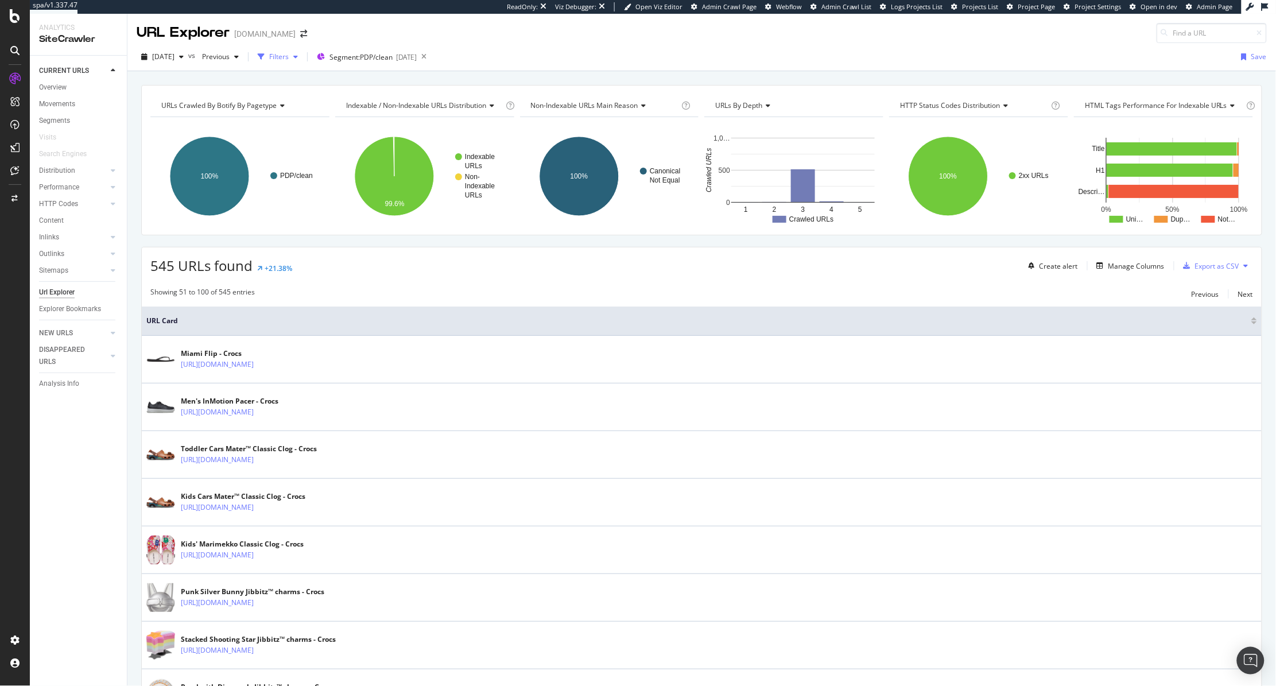
click at [303, 62] on div "Filters" at bounding box center [277, 56] width 49 height 17
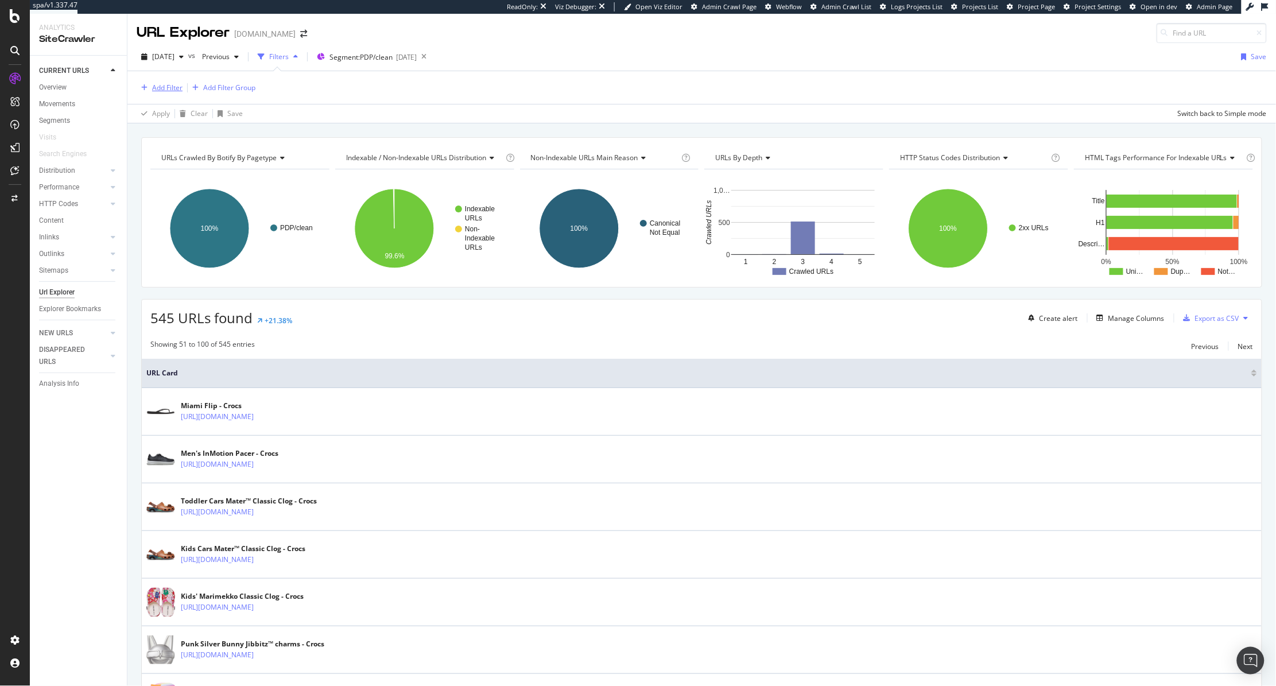
click at [169, 86] on div "Add Filter" at bounding box center [167, 88] width 30 height 10
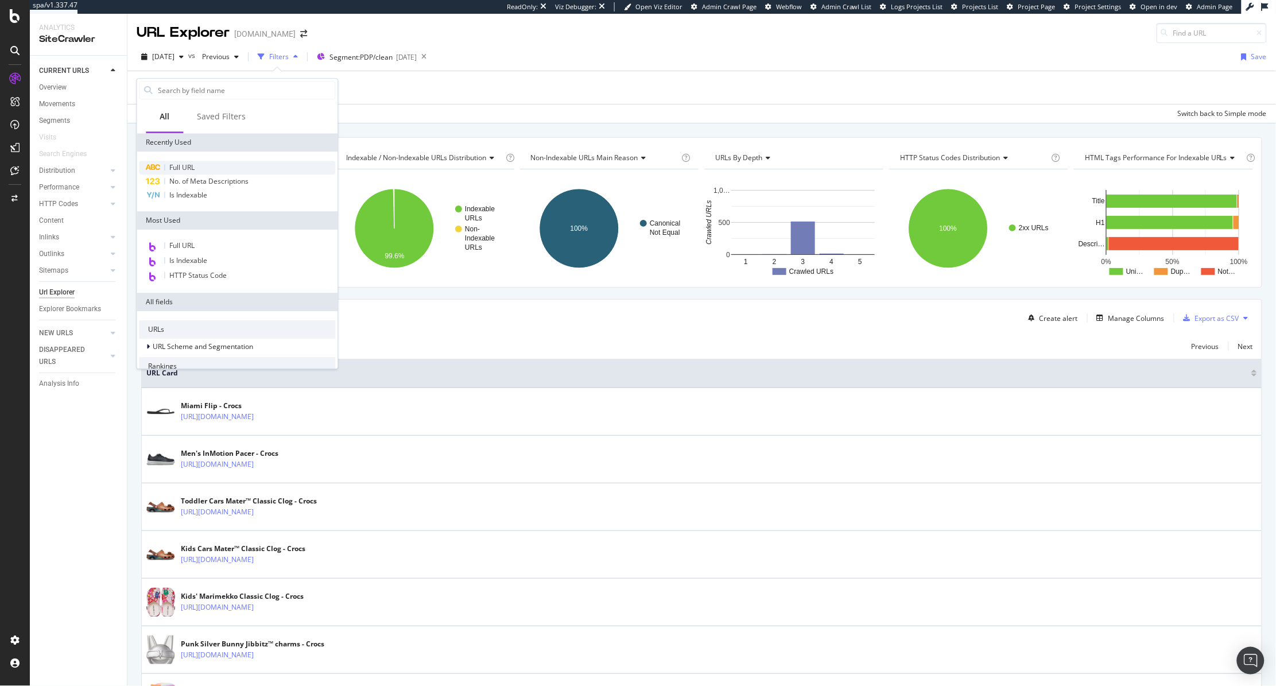
click at [189, 164] on span "Full URL" at bounding box center [182, 167] width 25 height 10
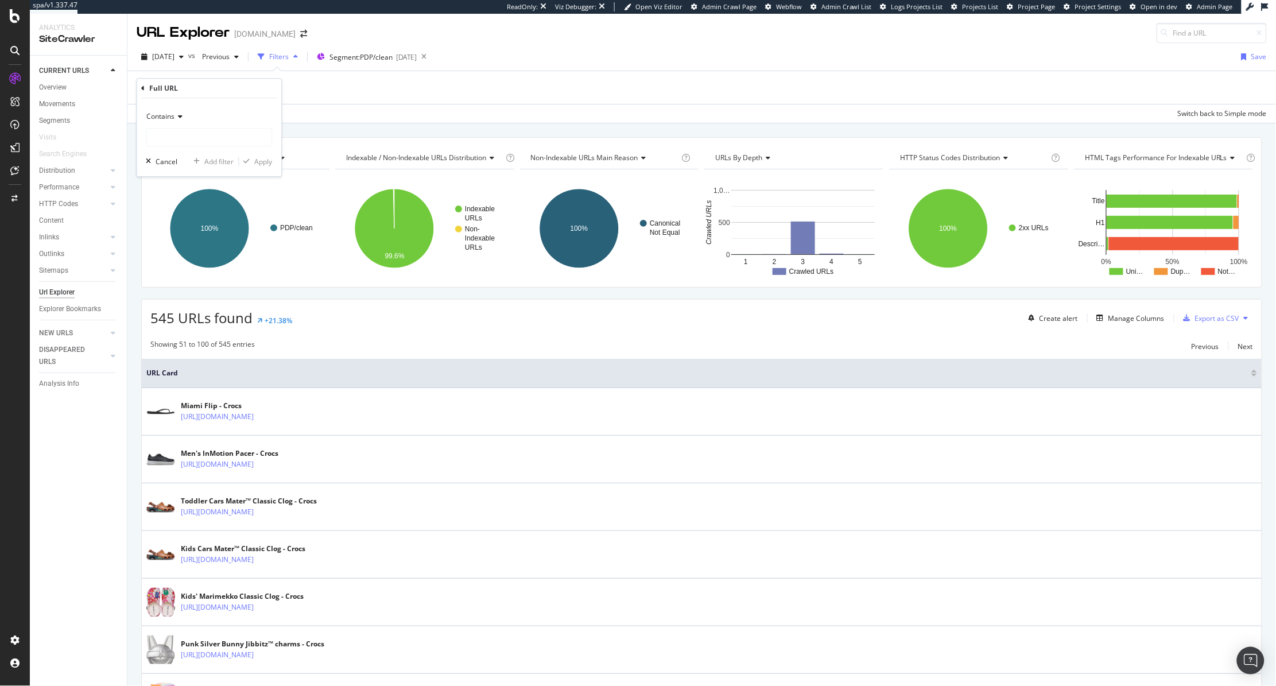
click at [159, 118] on span "Contains" at bounding box center [161, 116] width 28 height 10
click at [162, 138] on span "Equal to" at bounding box center [165, 140] width 26 height 10
click at [162, 138] on input "text" at bounding box center [209, 137] width 125 height 18
paste input "https://www.crocs.com.sg/p/classic-sandal/209403.html"
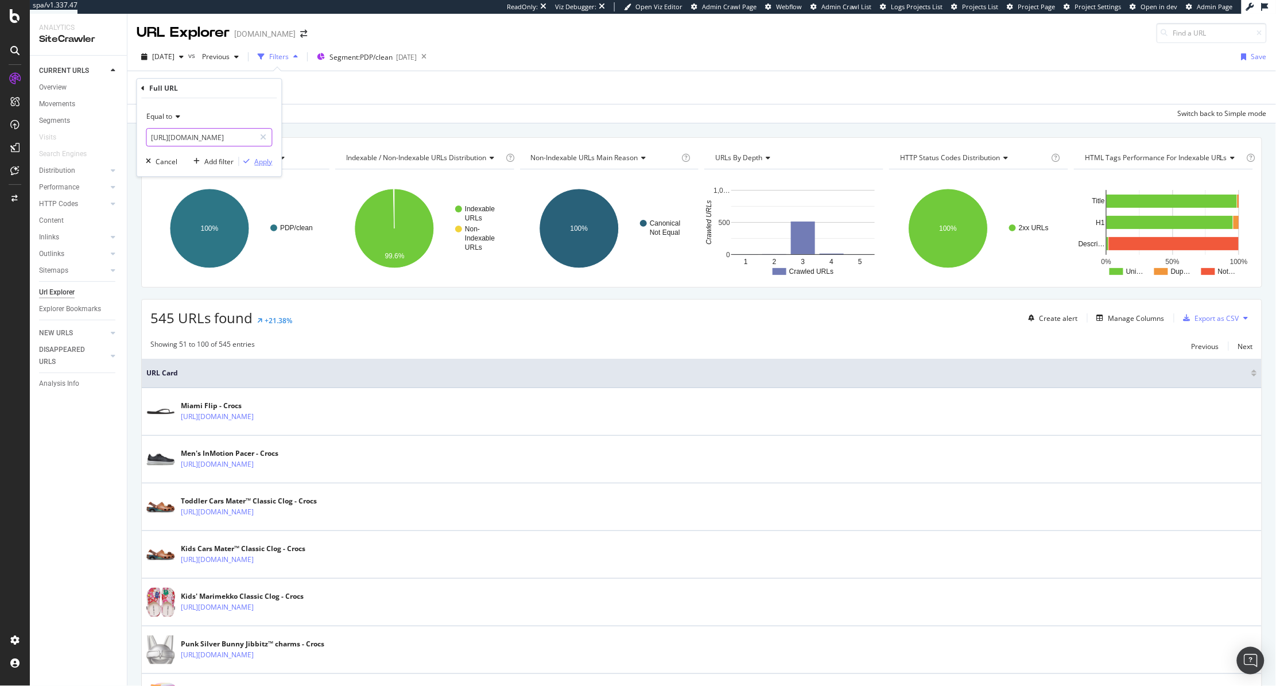
type input "https://www.crocs.com.sg/p/classic-sandal/209403.html"
click at [271, 157] on div "Apply" at bounding box center [264, 162] width 18 height 10
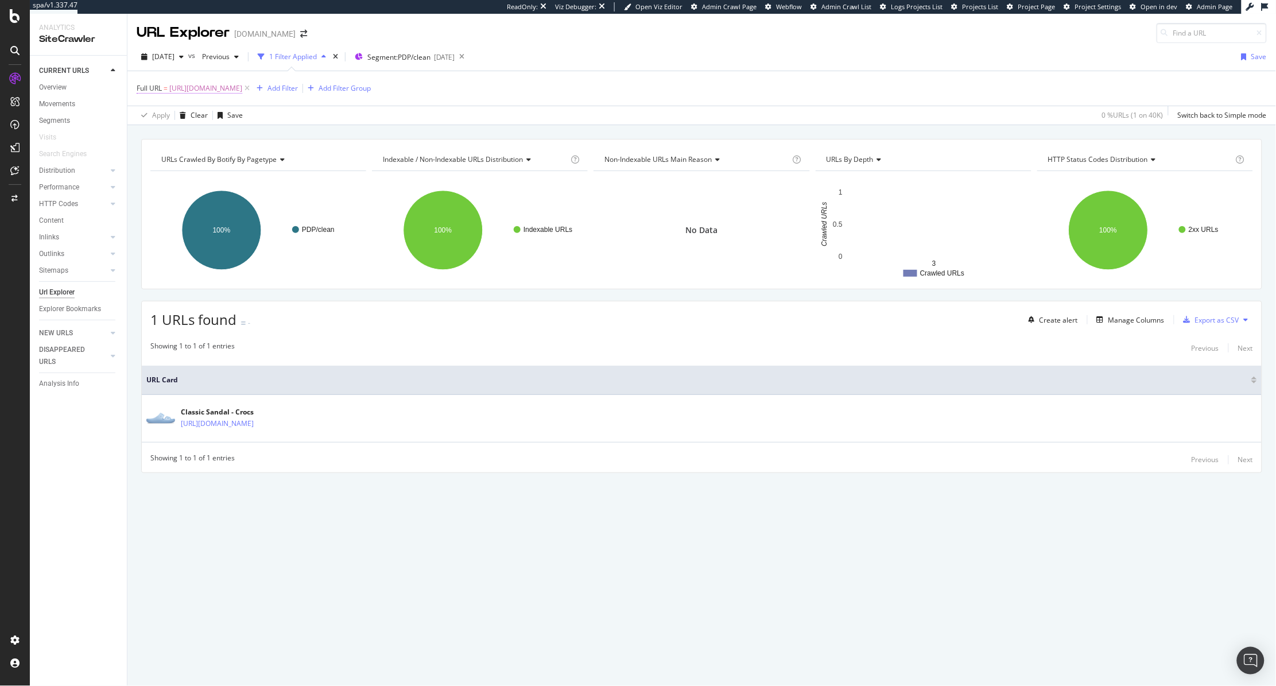
click at [242, 90] on span "https://www.crocs.com.sg/p/classic-sandal/209403.html" at bounding box center [205, 88] width 73 height 16
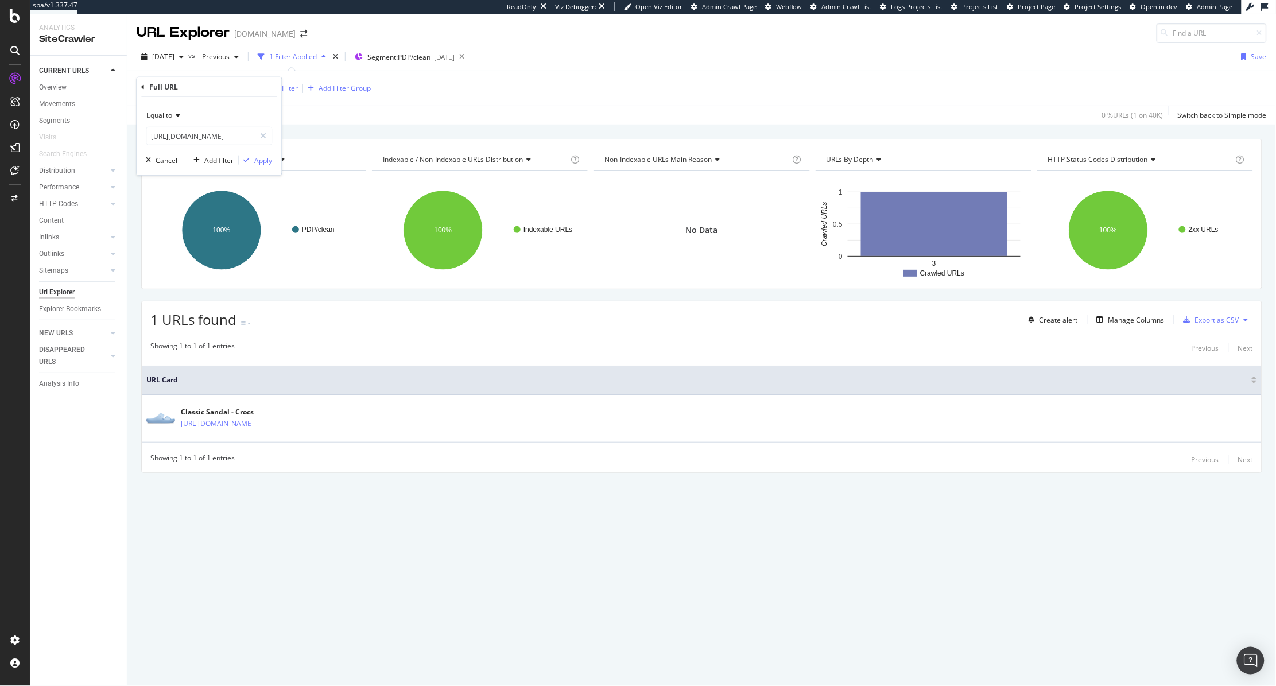
click at [167, 115] on span "Equal to" at bounding box center [160, 115] width 26 height 10
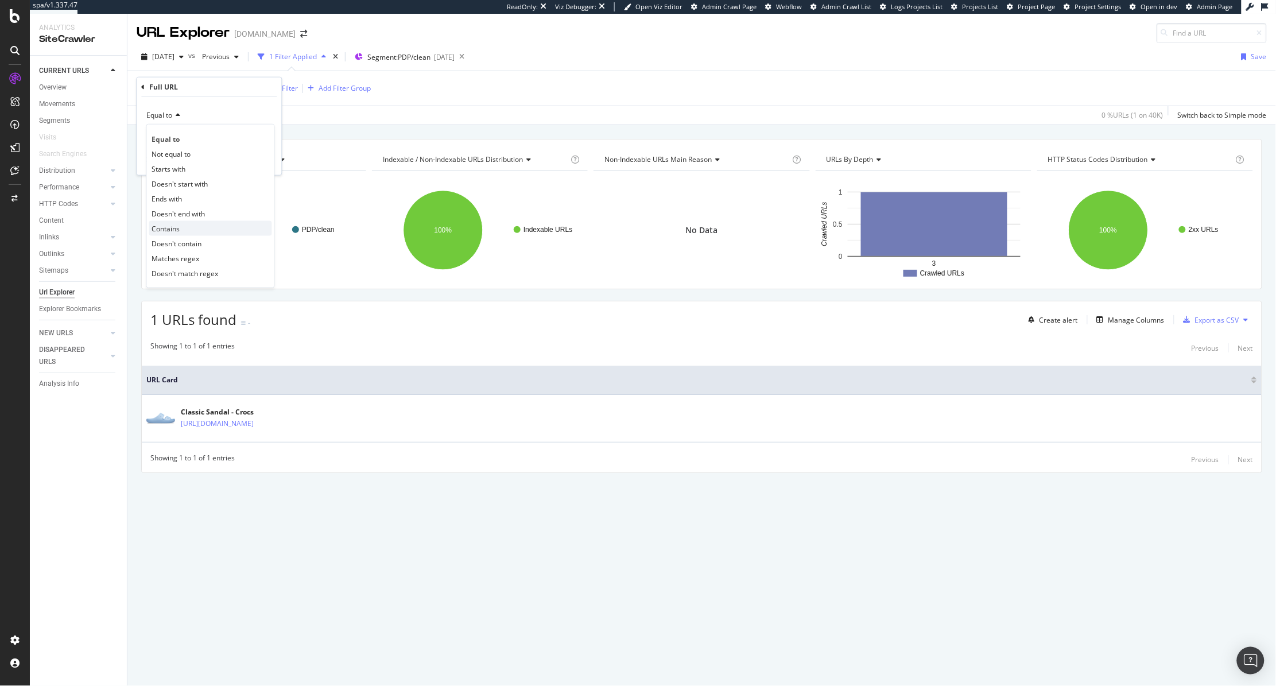
click at [185, 229] on div "Contains" at bounding box center [210, 228] width 123 height 15
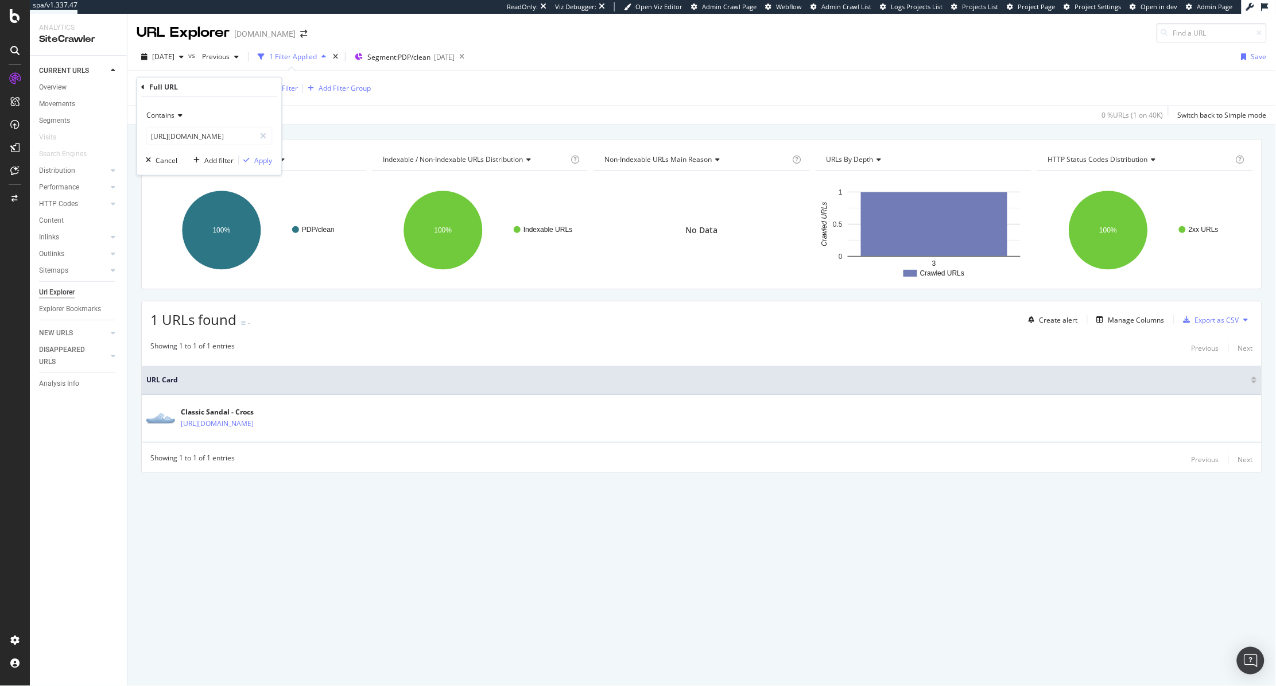
click at [256, 149] on div "Contains https://www.crocs.com.sg/p/classic-sandal/209403.html Cancel Add filte…" at bounding box center [209, 136] width 145 height 78
click at [260, 165] on div "Apply" at bounding box center [255, 160] width 33 height 10
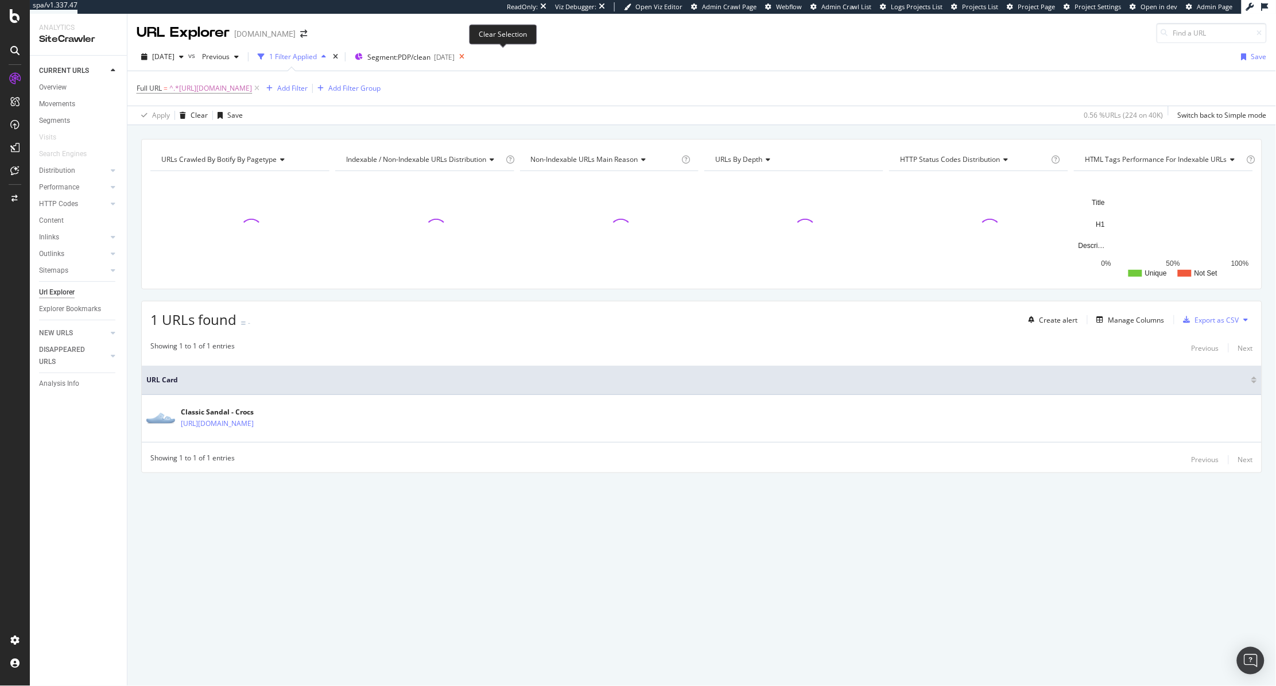
click at [309, 57] on icon at bounding box center [462, 57] width 14 height 16
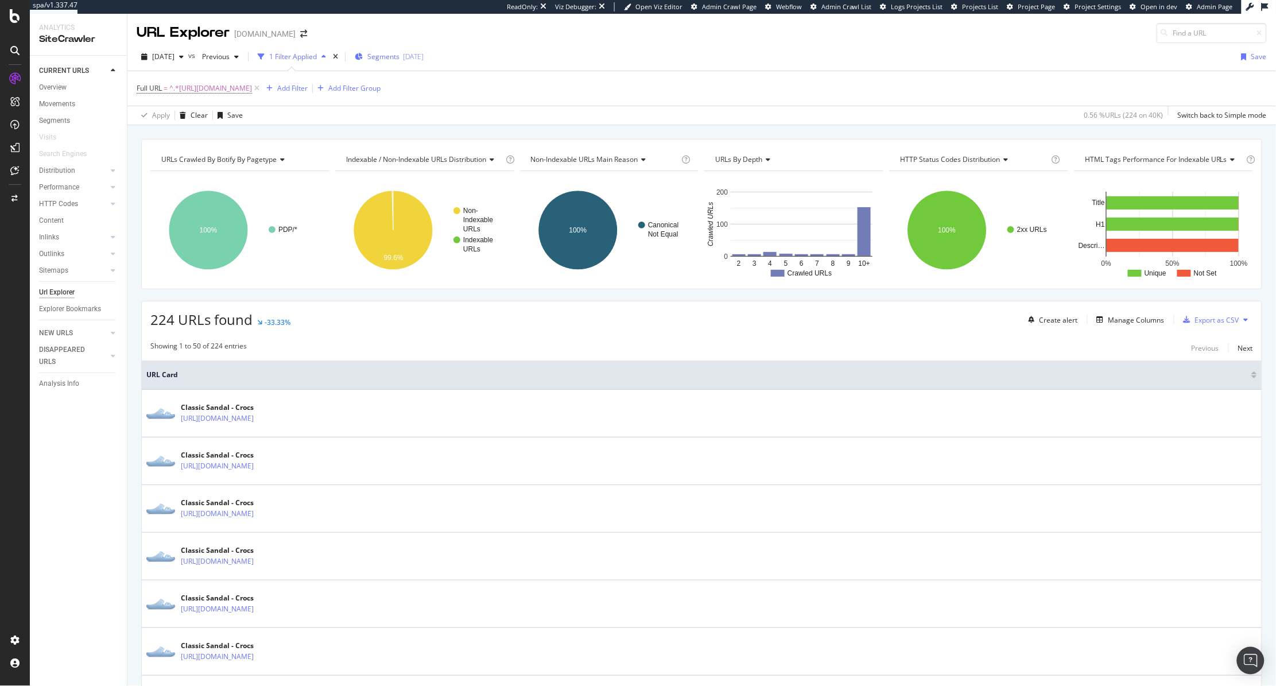
click at [309, 59] on span "Segments" at bounding box center [383, 57] width 32 height 10
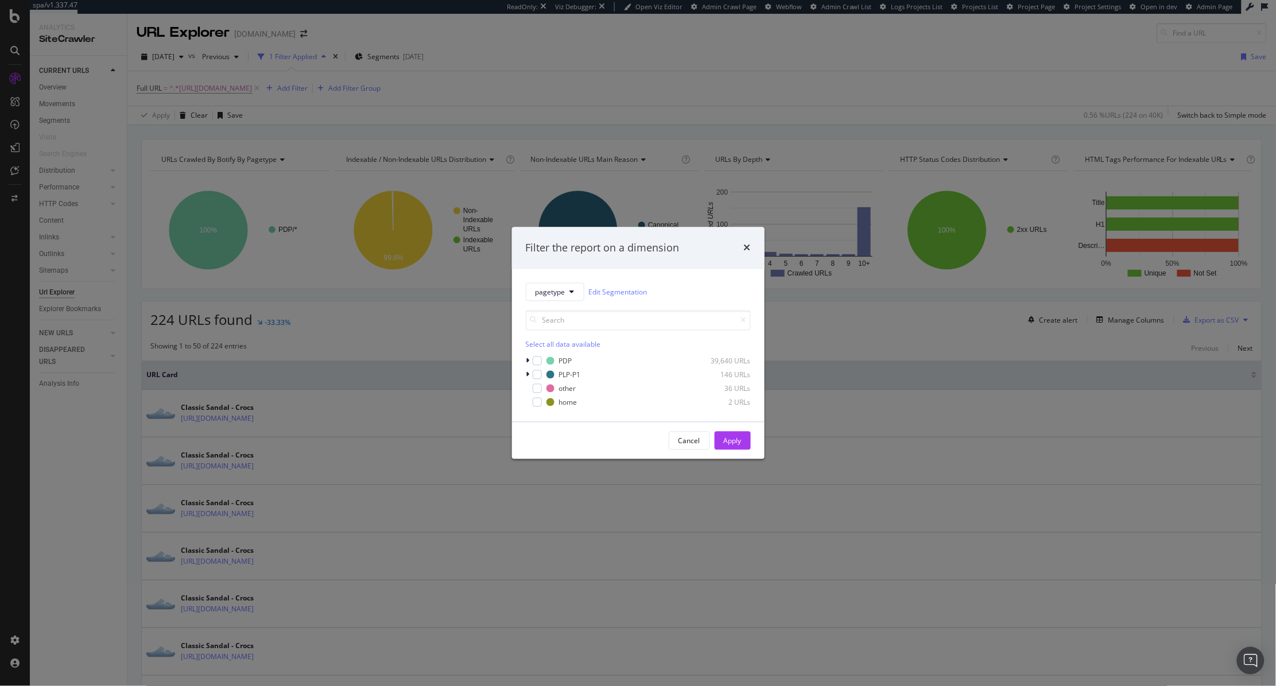
click at [309, 363] on div "pagetype Edit Segmentation Select all data available PDP 39,640 URLs PLP-P1 146…" at bounding box center [638, 345] width 253 height 153
click at [309, 362] on icon "modal" at bounding box center [527, 361] width 3 height 7
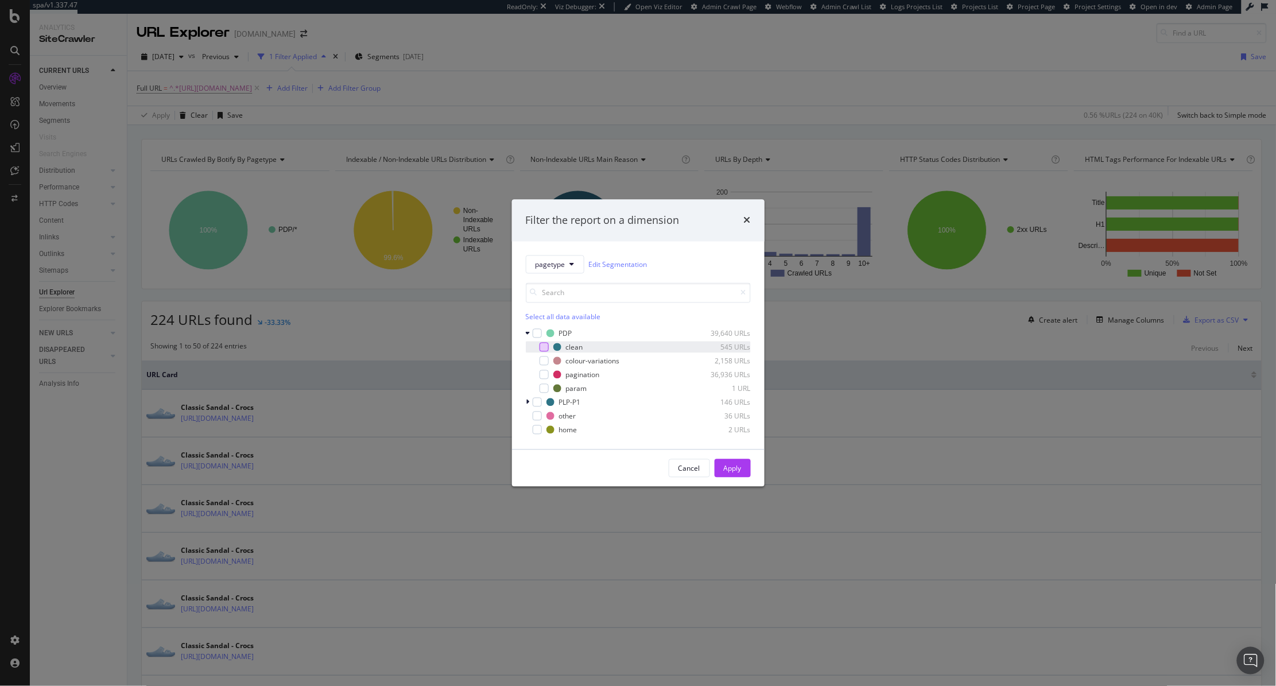
click at [309, 349] on div "modal" at bounding box center [544, 347] width 9 height 9
click at [309, 359] on div "modal" at bounding box center [544, 361] width 9 height 9
click at [309, 389] on div "modal" at bounding box center [544, 388] width 9 height 9
click at [309, 388] on icon "modal" at bounding box center [543, 389] width 5 height 6
click at [309, 398] on div "Apply" at bounding box center [733, 468] width 18 height 10
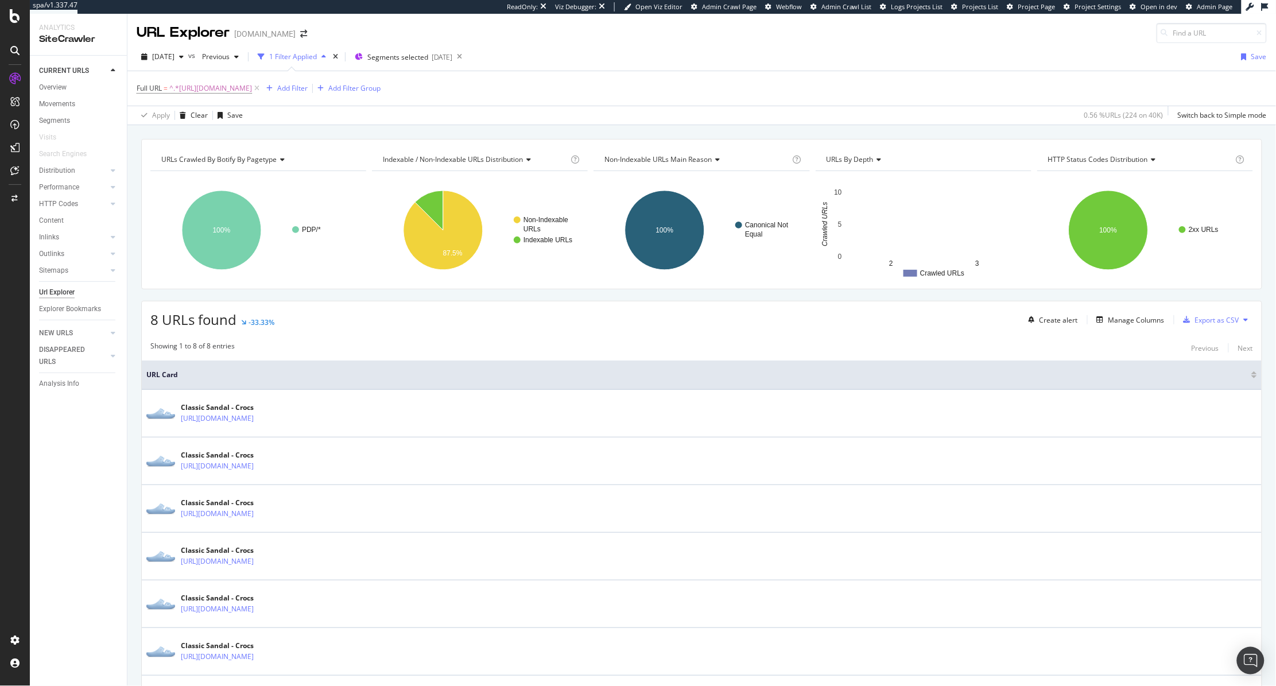
scroll to position [153, 0]
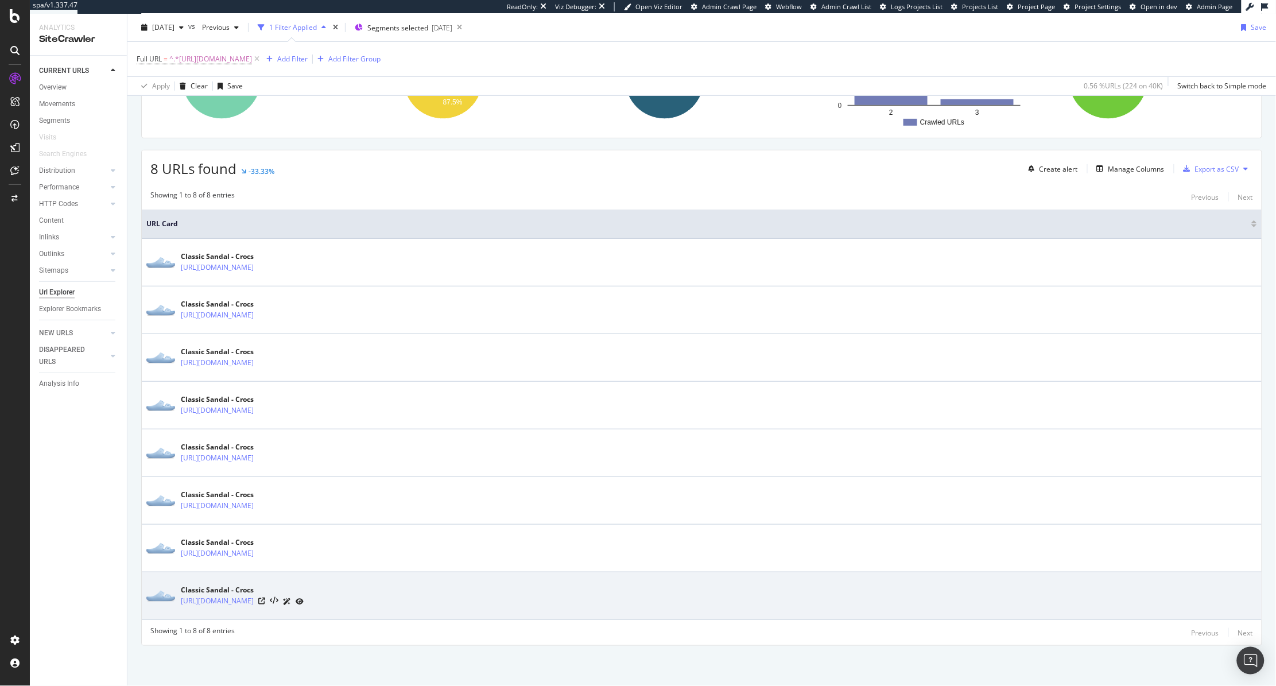
drag, startPoint x: 361, startPoint y: 604, endPoint x: 217, endPoint y: 609, distance: 144.2
click at [217, 398] on div "Classic Sandal - Crocs https://www.crocs.com.sg/p/classic-sandal/209403.html" at bounding box center [701, 596] width 1111 height 29
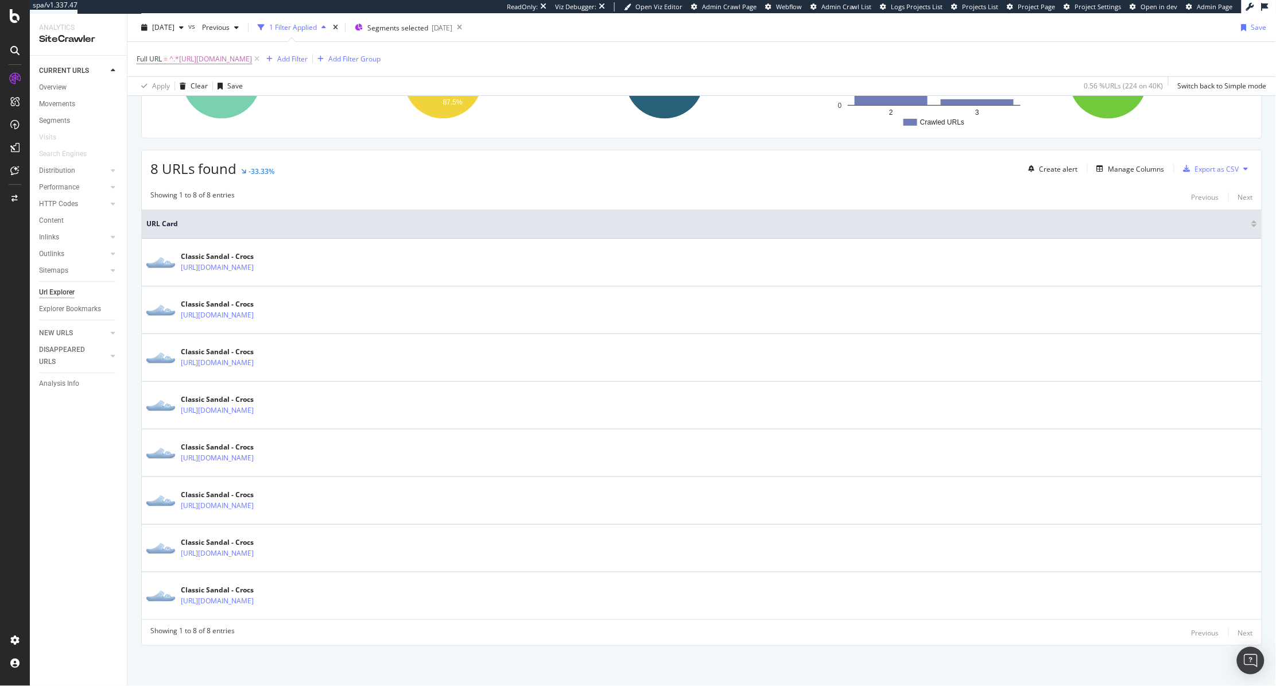
click at [38, 398] on div "CURRENT URLS Overview Movements Segments Visits Search Engines Distribution Top…" at bounding box center [78, 371] width 97 height 630
click at [252, 53] on span "^.*https://www.crocs.com.sg/p/classic-sandal/209403.html.*$" at bounding box center [210, 59] width 83 height 16
click at [224, 105] on input "https://www.crocs.com.sg/p/classic-sandal/209403.html" at bounding box center [201, 107] width 109 height 18
click at [309, 143] on div "URLs Crawled By Botify By pagetype Chart (by Value) Table Expand Export as CSV …" at bounding box center [701, 337] width 1149 height 698
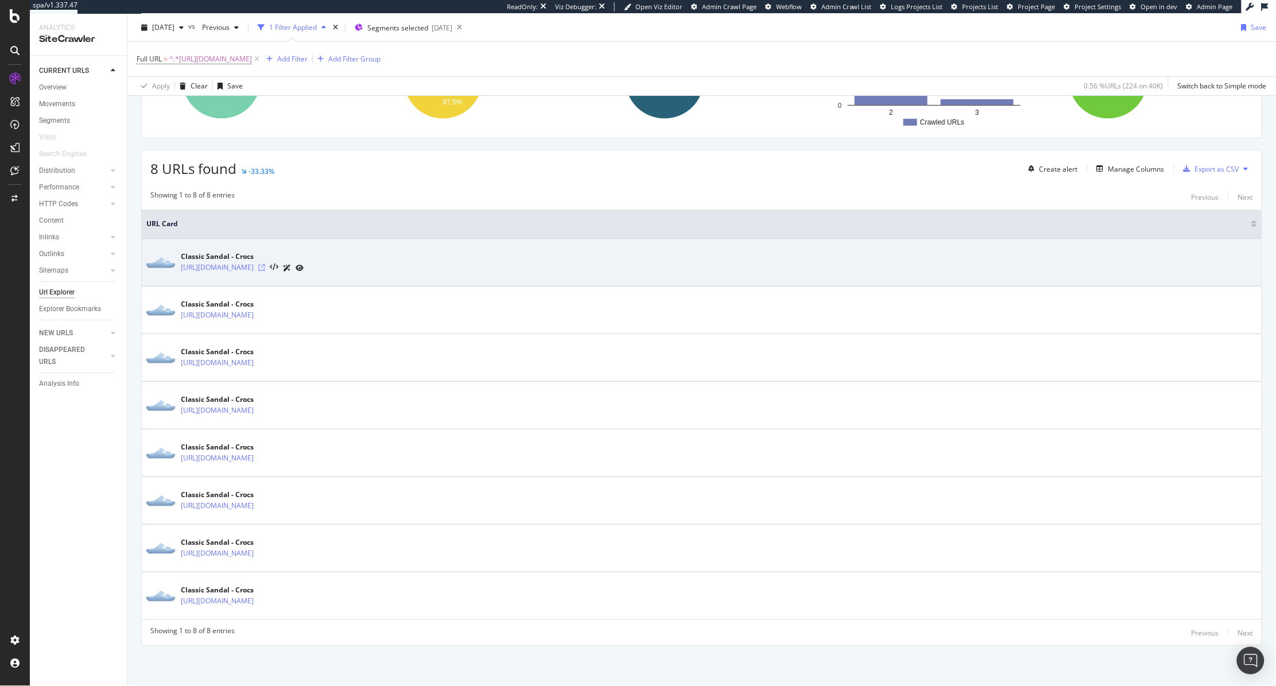
click at [265, 266] on icon at bounding box center [261, 267] width 7 height 7
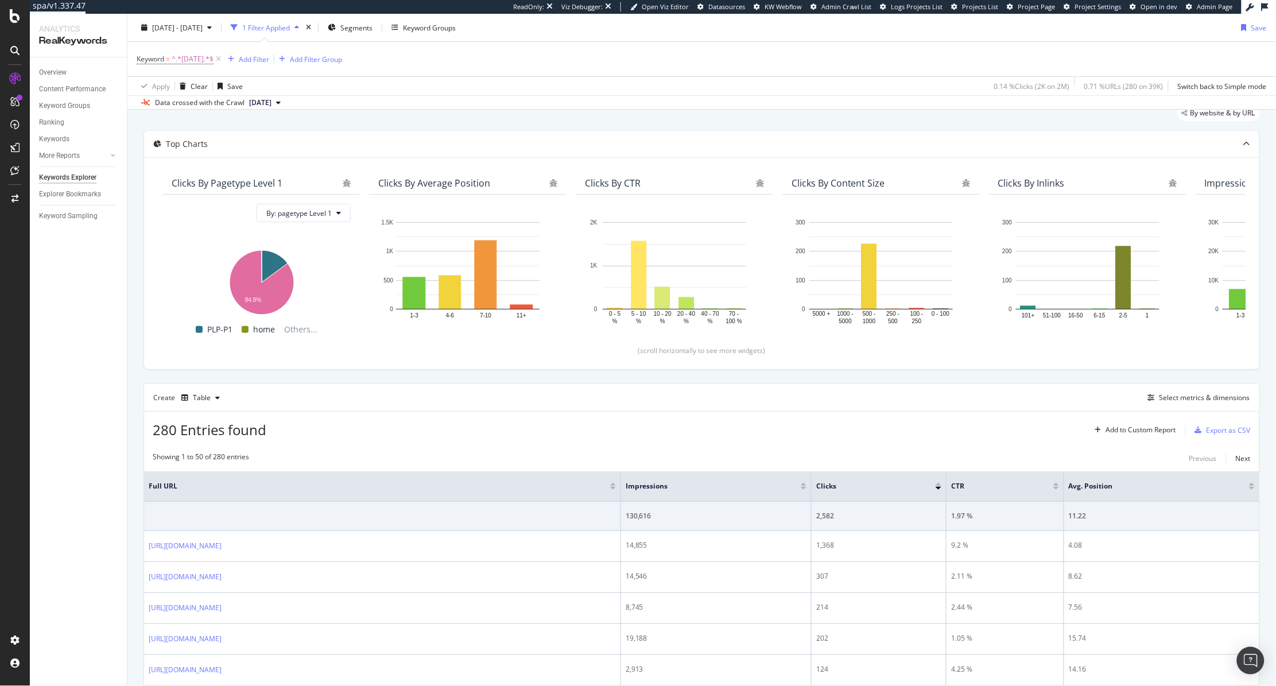
scroll to position [58, 0]
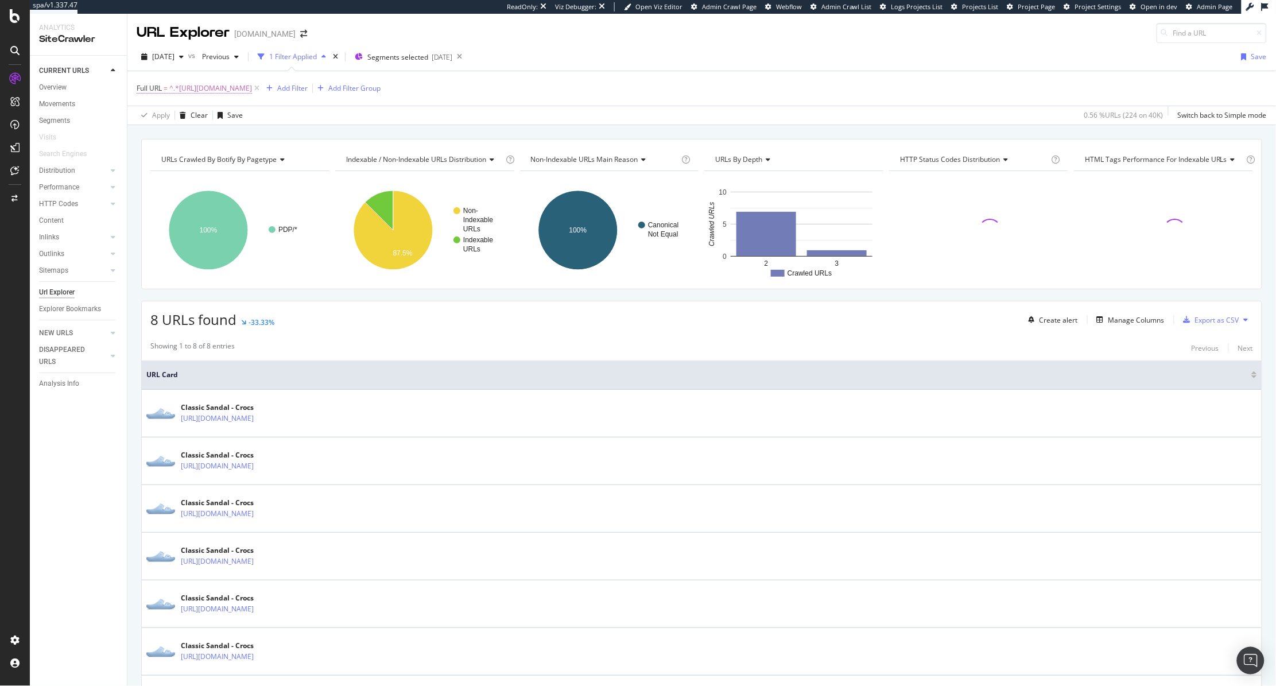
click at [252, 87] on span "^.*[URL][DOMAIN_NAME]" at bounding box center [210, 88] width 83 height 16
click at [223, 134] on input "[URL][DOMAIN_NAME]" at bounding box center [201, 136] width 109 height 18
paste input "cid=214"
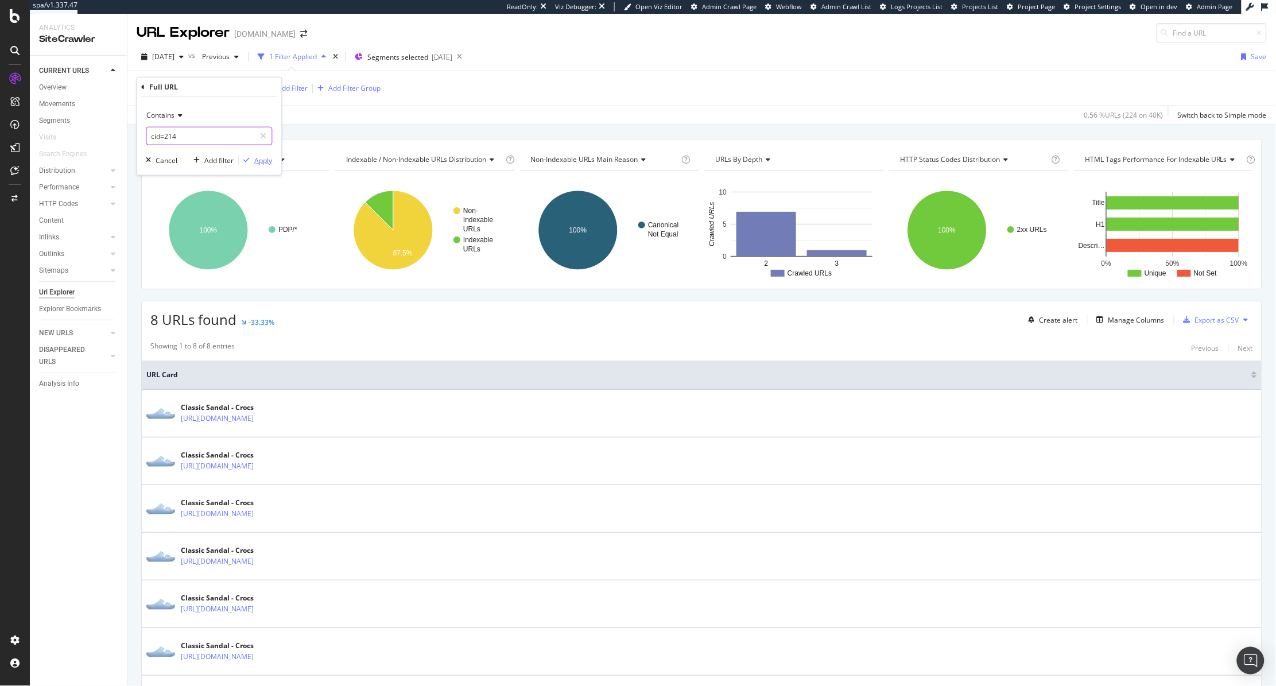
type input "cid=214"
click at [265, 160] on div "Apply" at bounding box center [264, 160] width 18 height 10
